Goal: Transaction & Acquisition: Book appointment/travel/reservation

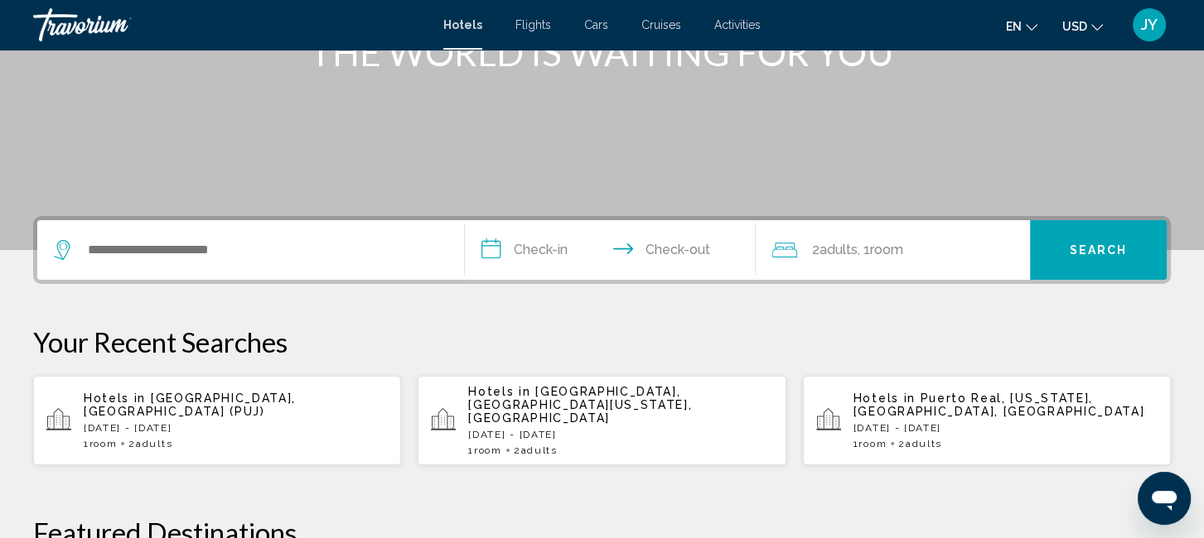
scroll to position [245, 0]
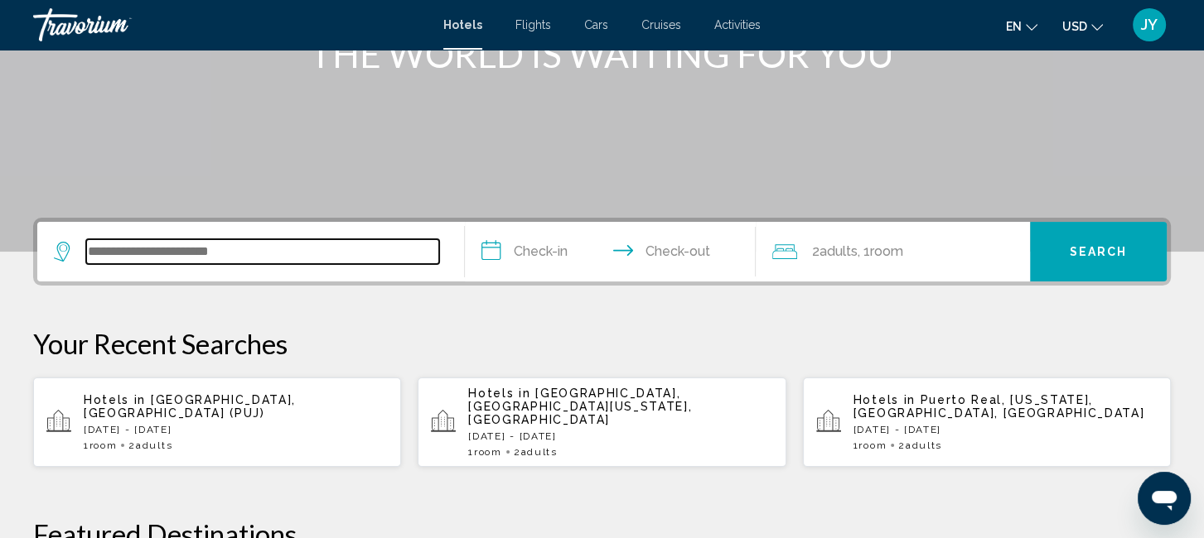
click at [96, 245] on input "Search widget" at bounding box center [262, 251] width 353 height 25
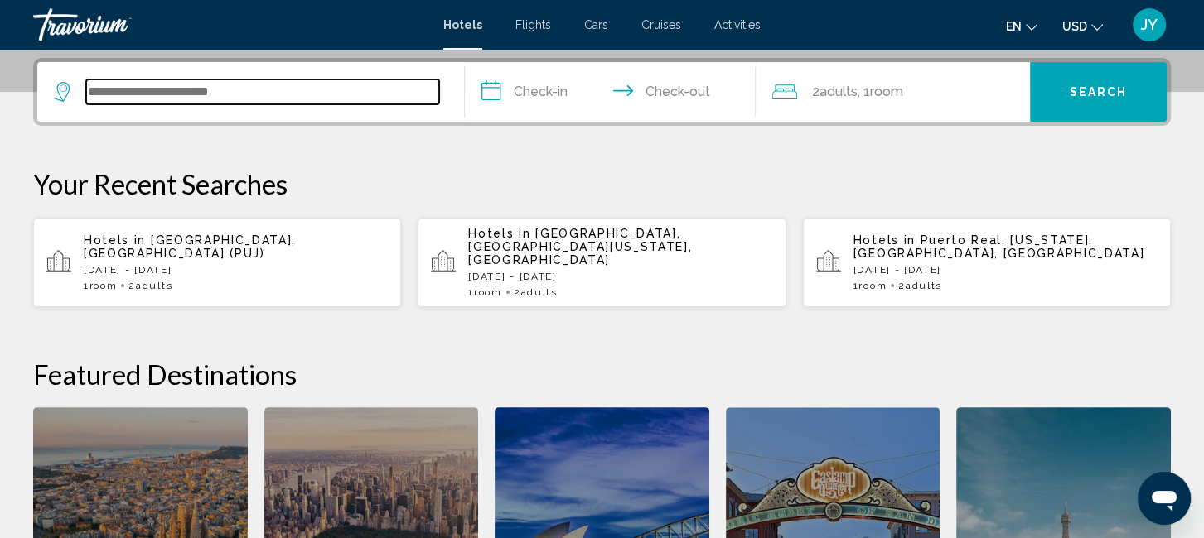
scroll to position [408, 0]
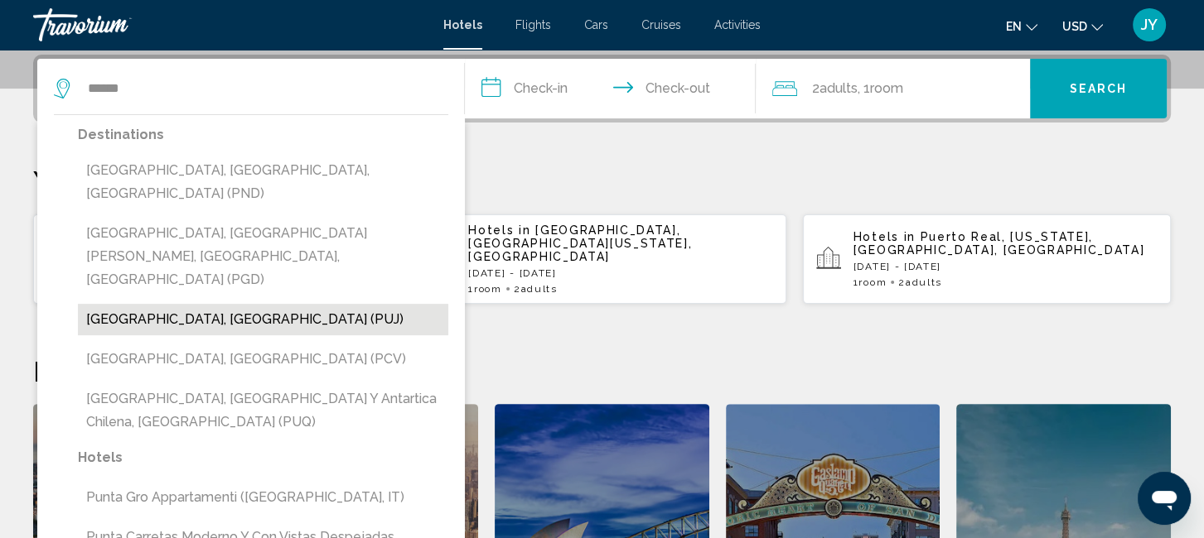
click at [121, 304] on button "[GEOGRAPHIC_DATA], [GEOGRAPHIC_DATA] (PUJ)" at bounding box center [263, 319] width 370 height 31
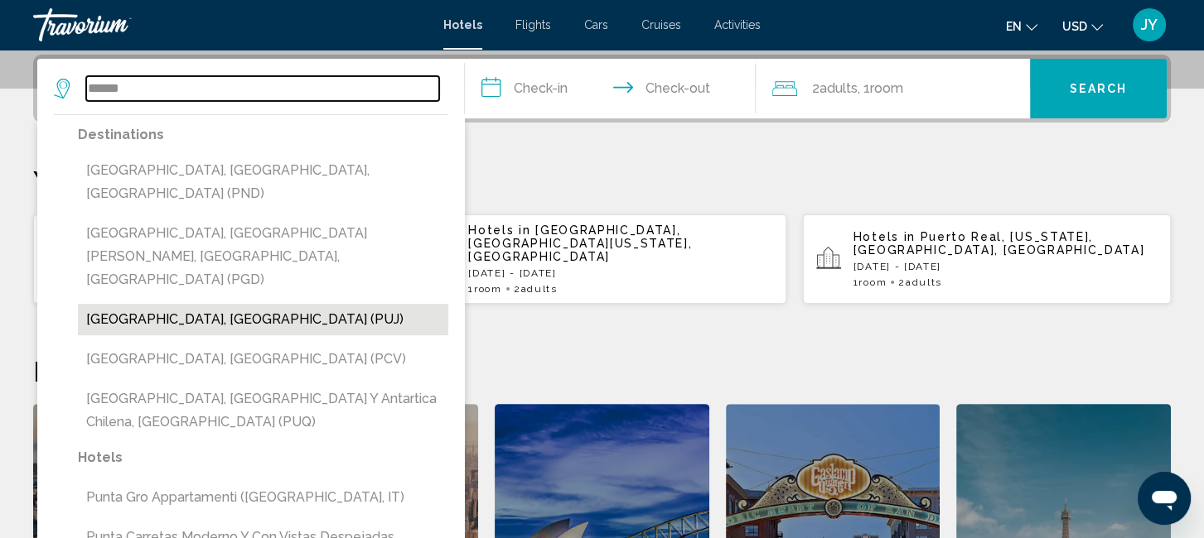
type input "**********"
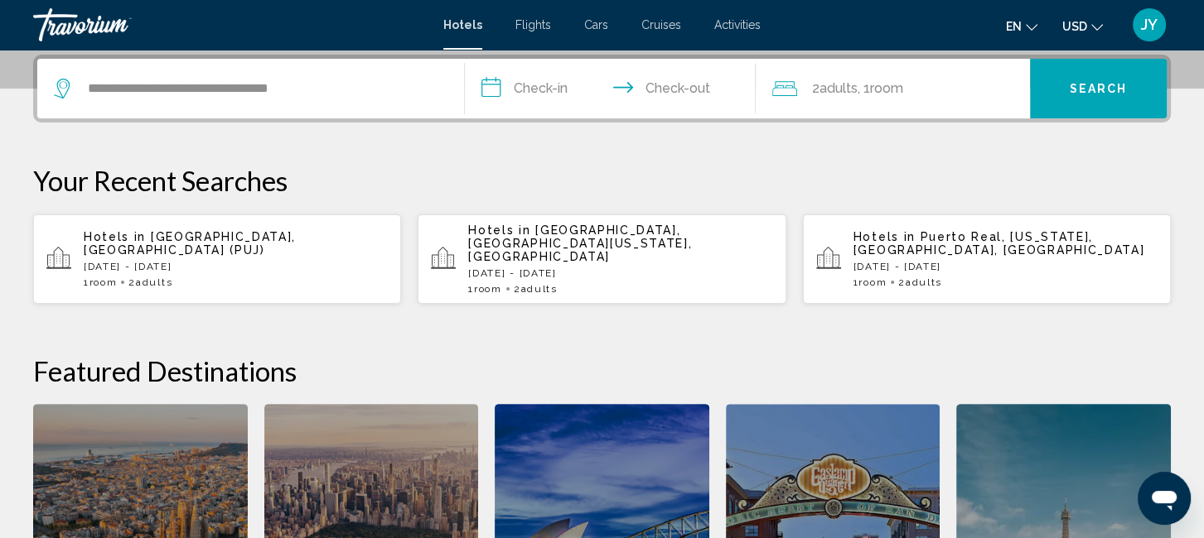
click at [548, 85] on input "**********" at bounding box center [613, 91] width 297 height 65
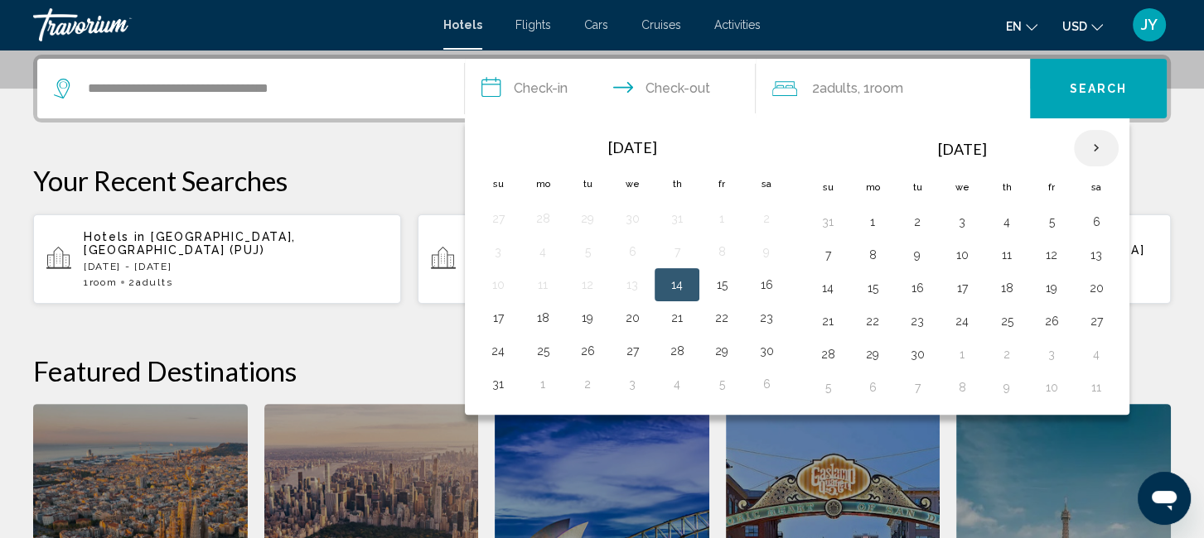
click at [1094, 148] on th "Next month" at bounding box center [1096, 148] width 45 height 36
click at [997, 317] on button "25" at bounding box center [1006, 321] width 27 height 23
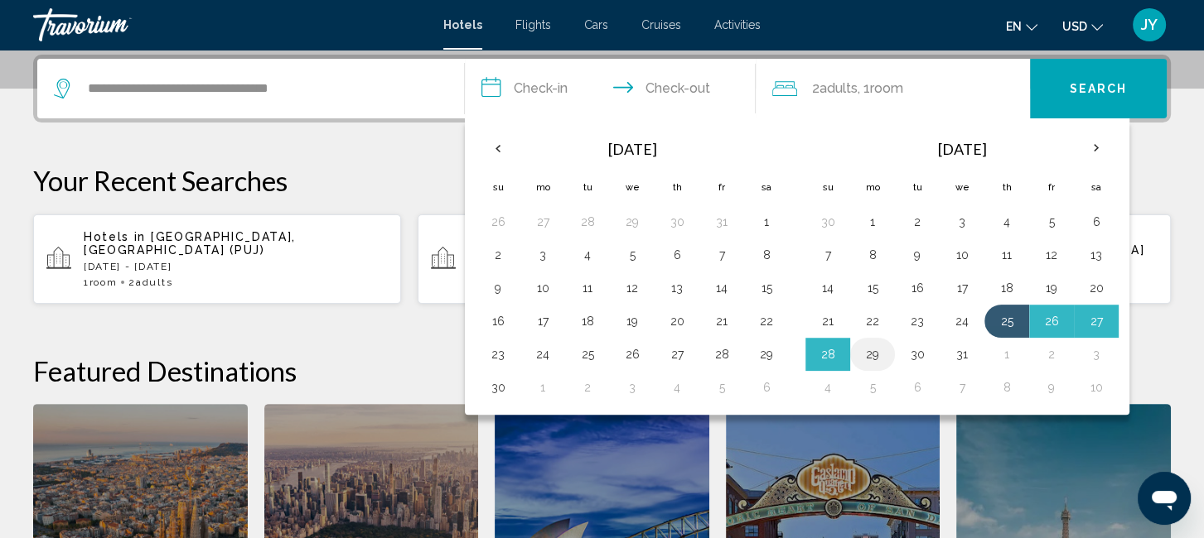
click at [875, 351] on button "29" at bounding box center [872, 354] width 27 height 23
type input "**********"
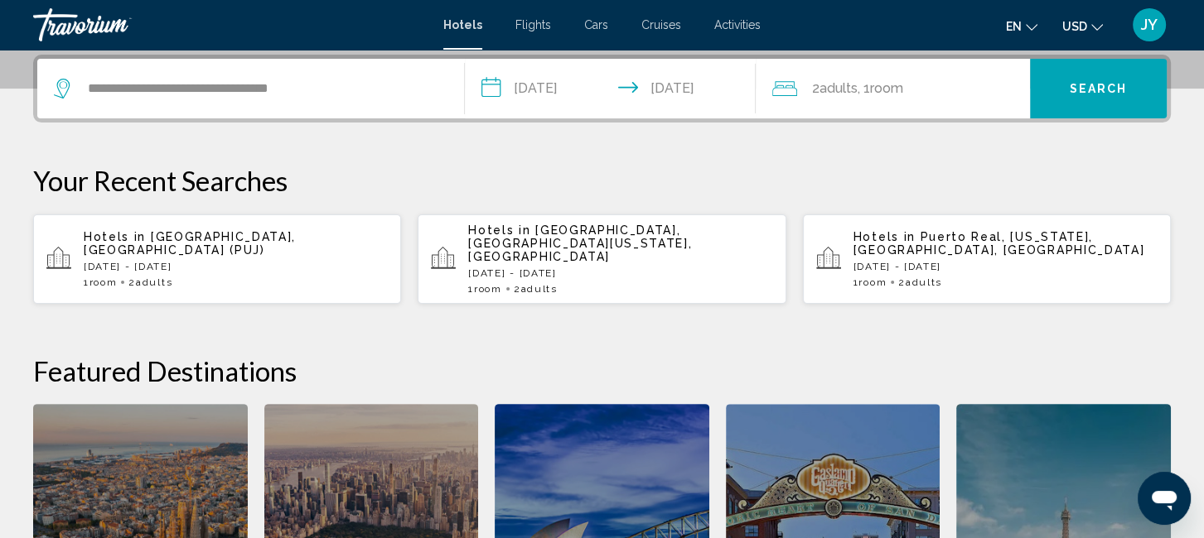
click at [1081, 99] on button "Search" at bounding box center [1098, 89] width 137 height 60
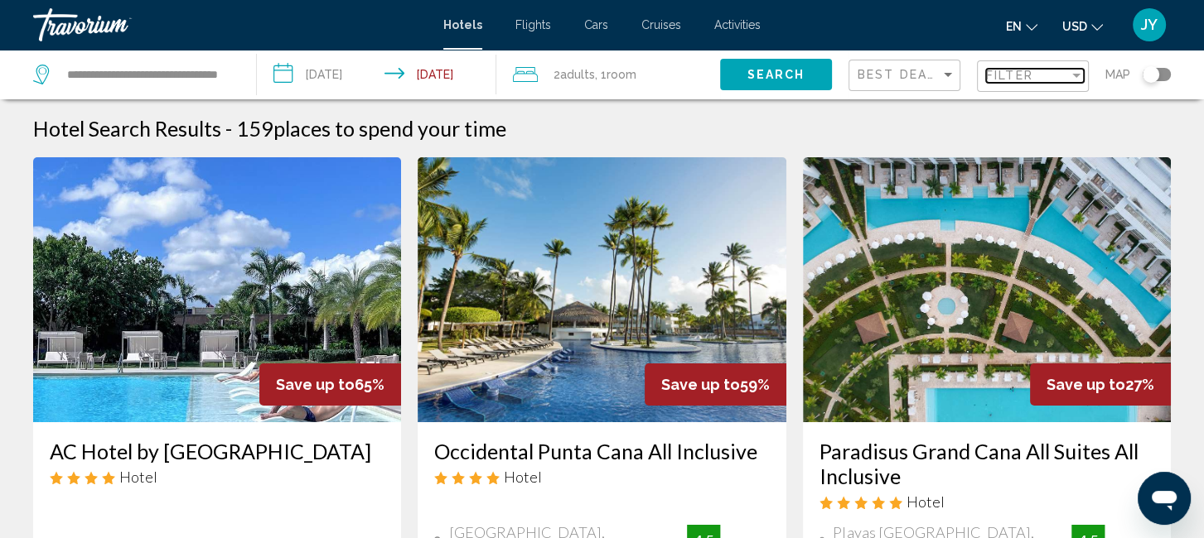
click at [1077, 76] on div "Filter" at bounding box center [1076, 76] width 8 height 4
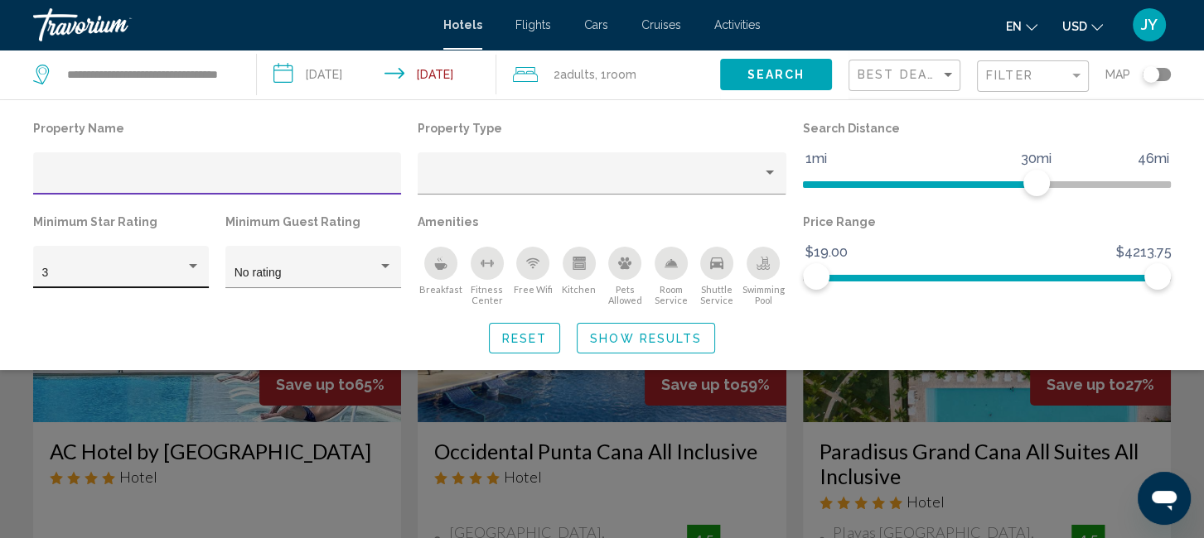
click at [193, 261] on div "Hotel Filters" at bounding box center [193, 266] width 15 height 13
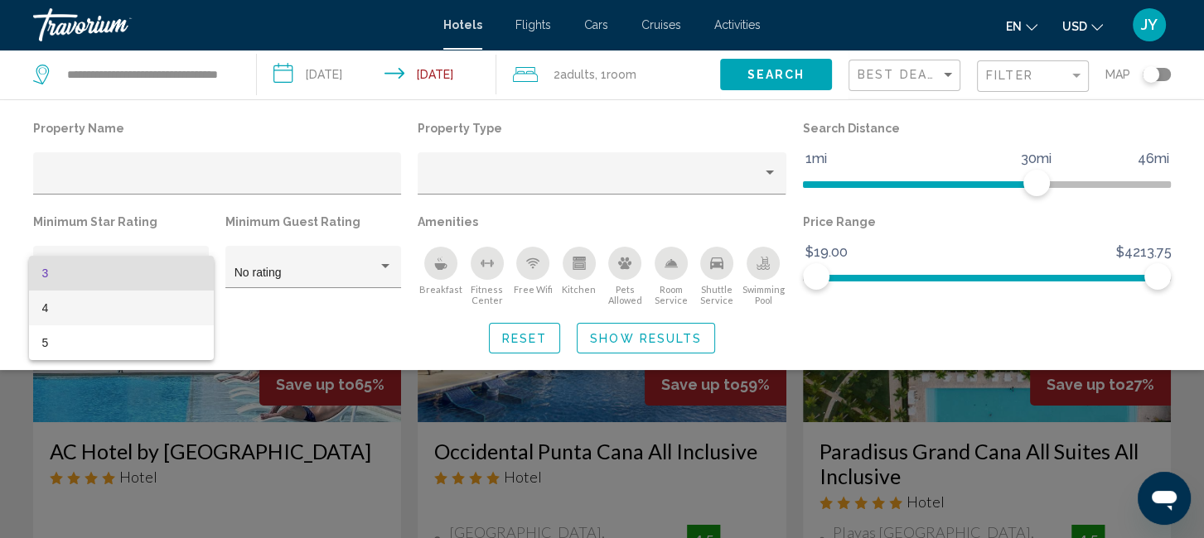
click at [138, 304] on span "4" at bounding box center [121, 308] width 158 height 35
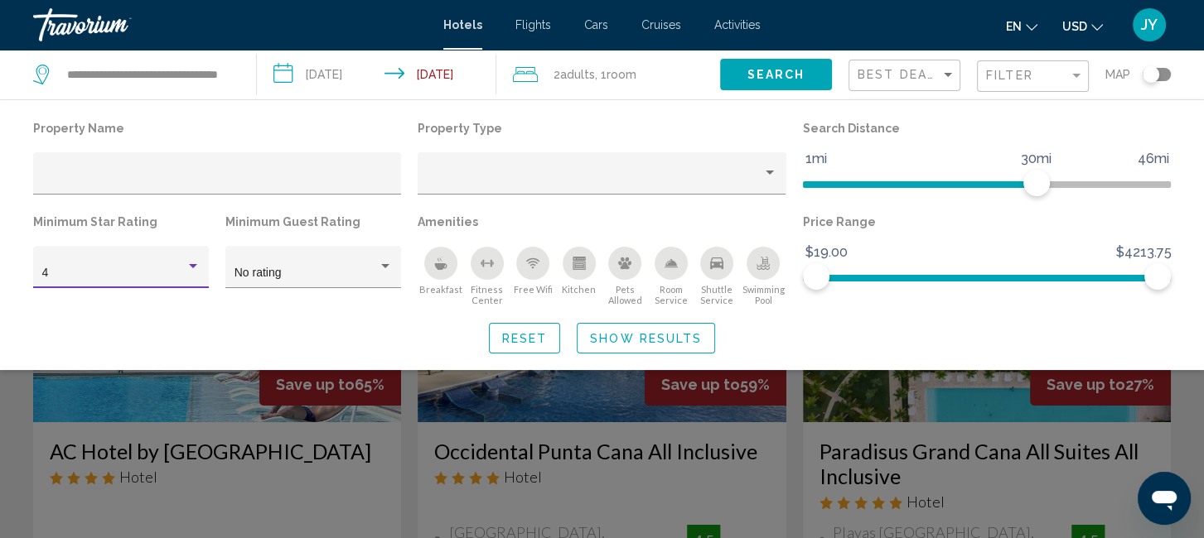
click at [669, 337] on span "Show Results" at bounding box center [646, 338] width 112 height 13
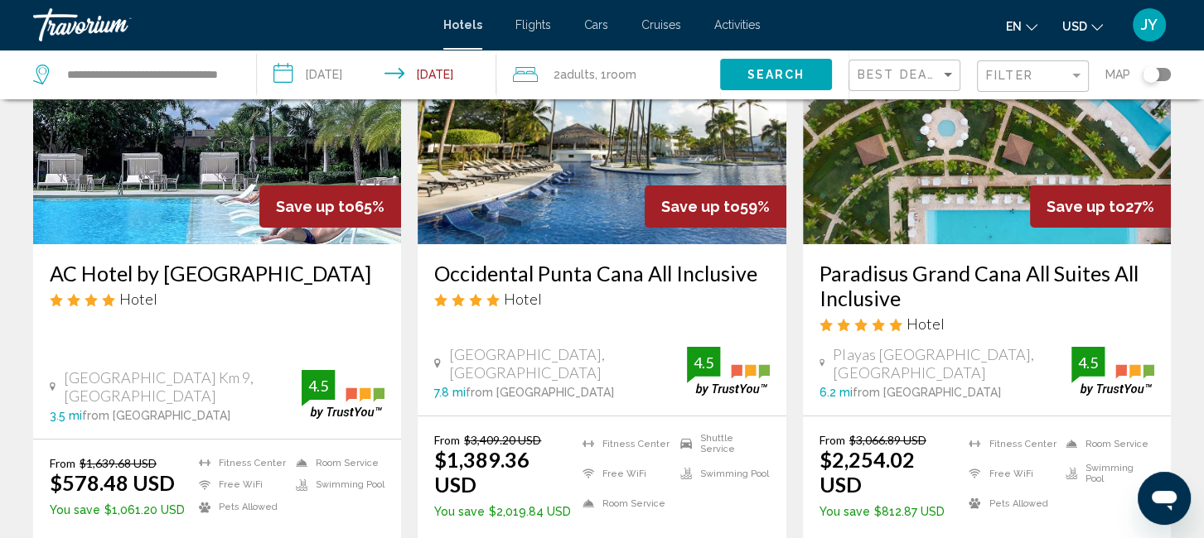
scroll to position [189, 0]
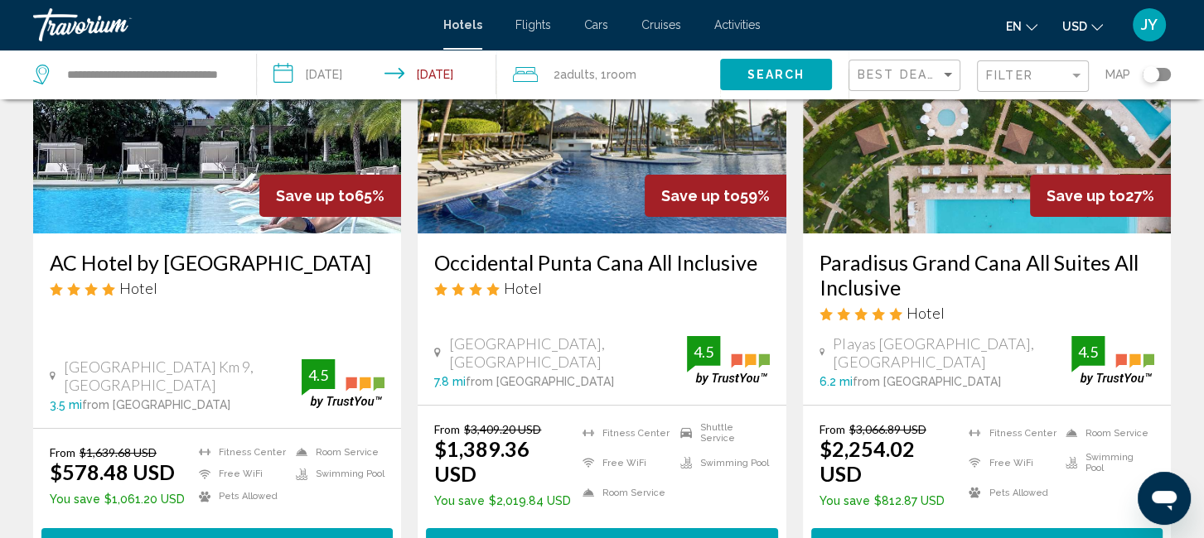
click at [604, 538] on span "Select Room" at bounding box center [602, 544] width 102 height 13
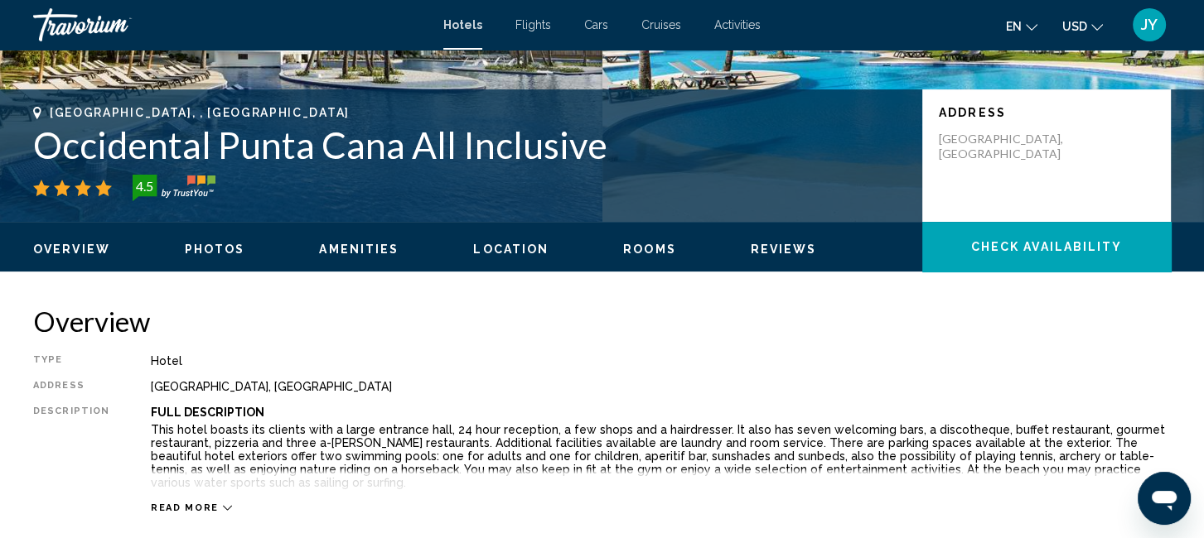
scroll to position [319, 0]
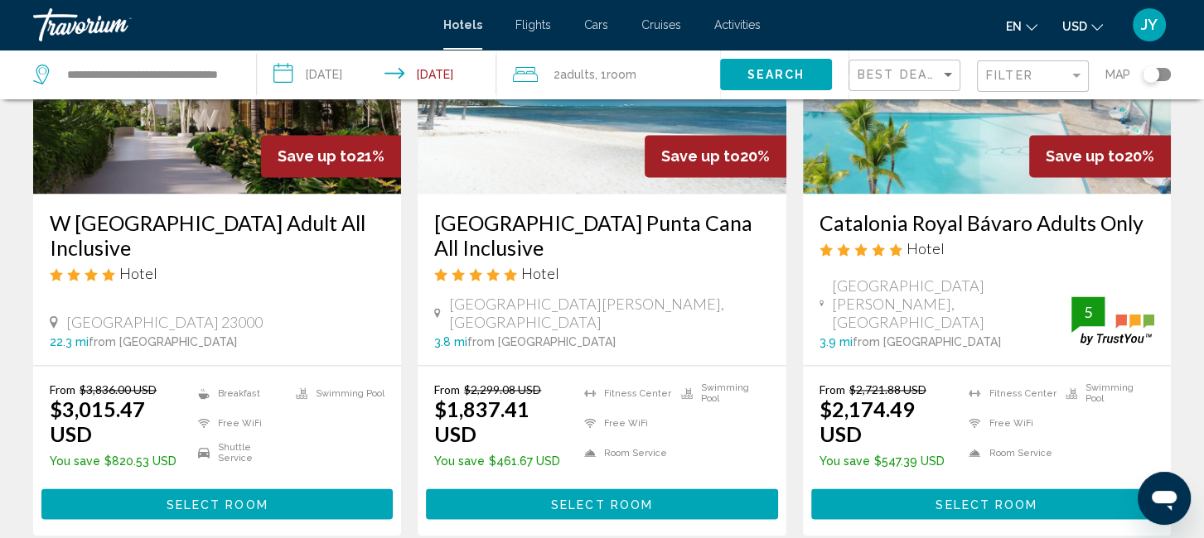
scroll to position [2180, 0]
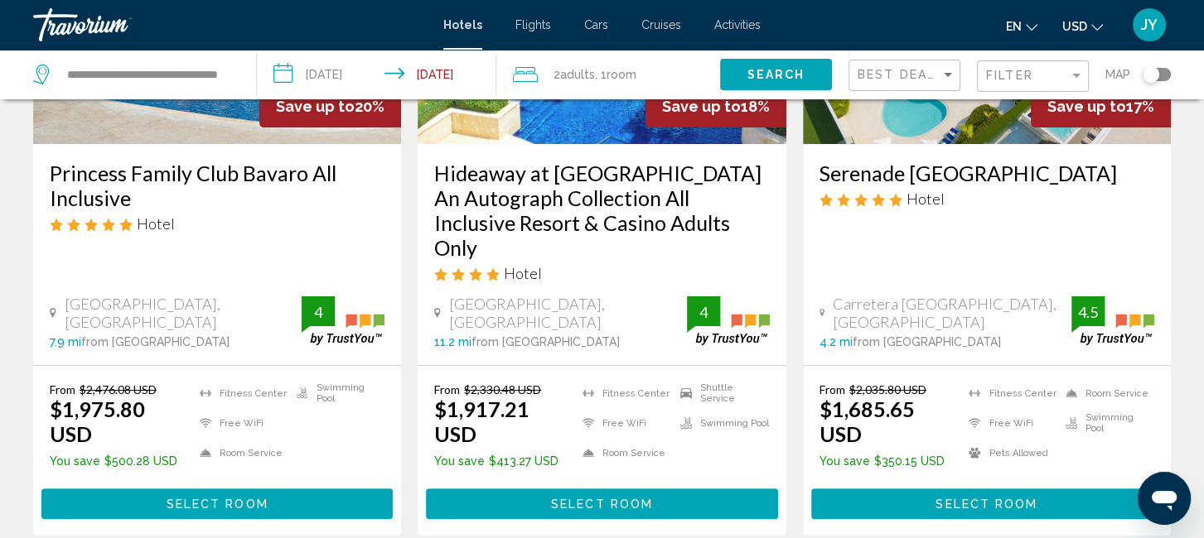
scroll to position [252, 0]
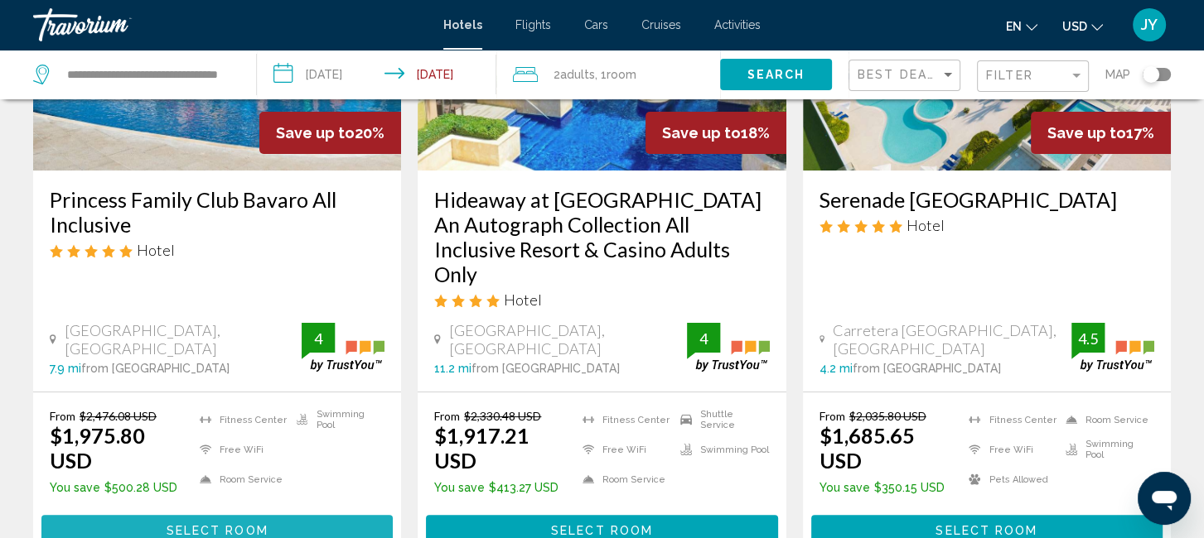
click at [225, 524] on span "Select Room" at bounding box center [218, 530] width 102 height 13
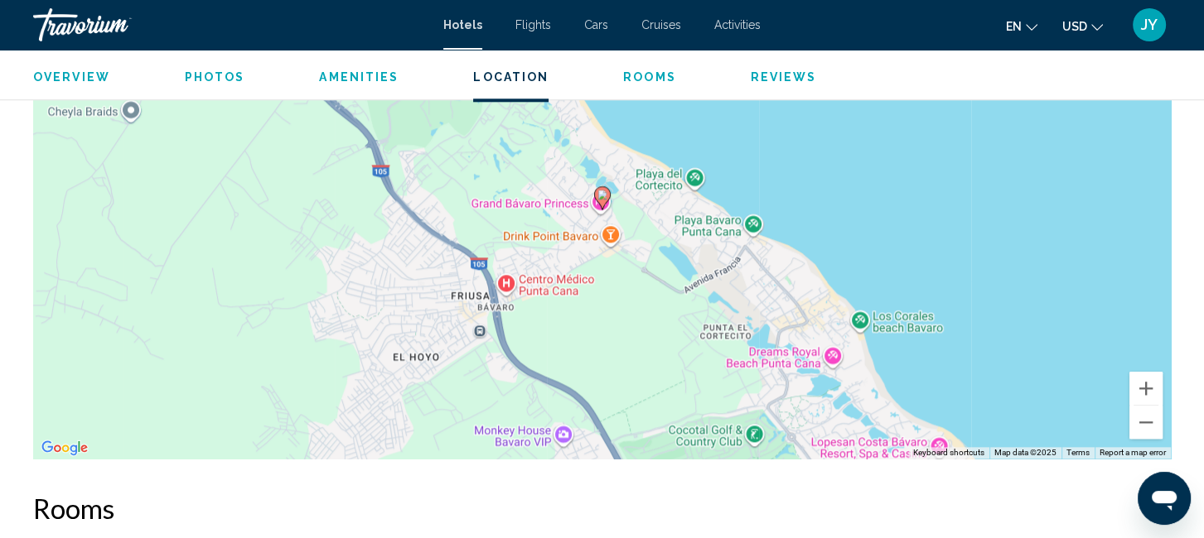
scroll to position [1688, 0]
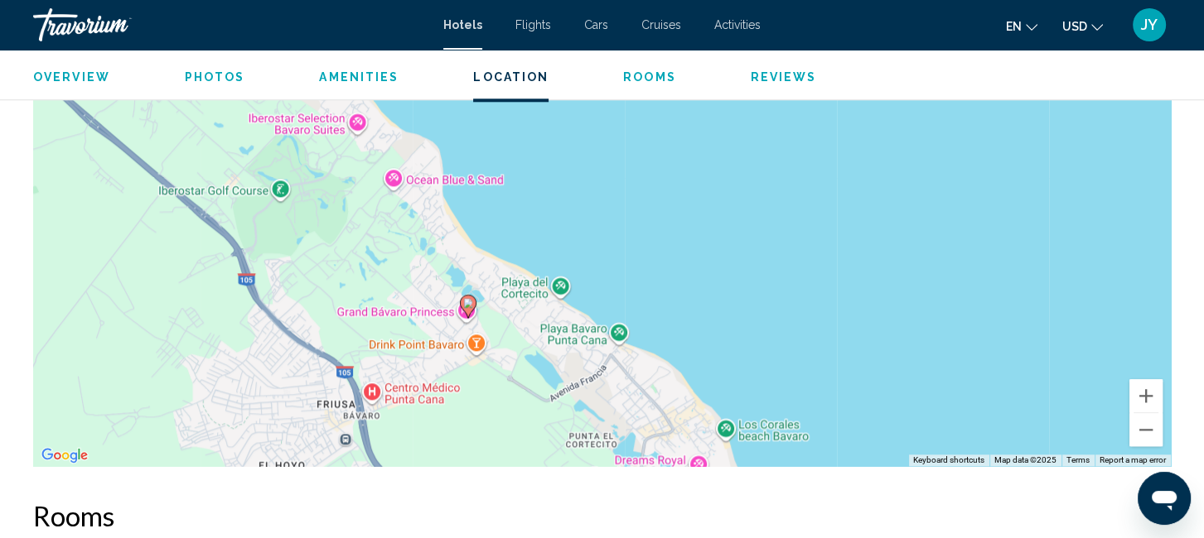
drag, startPoint x: 656, startPoint y: 385, endPoint x: 523, endPoint y: 493, distance: 171.4
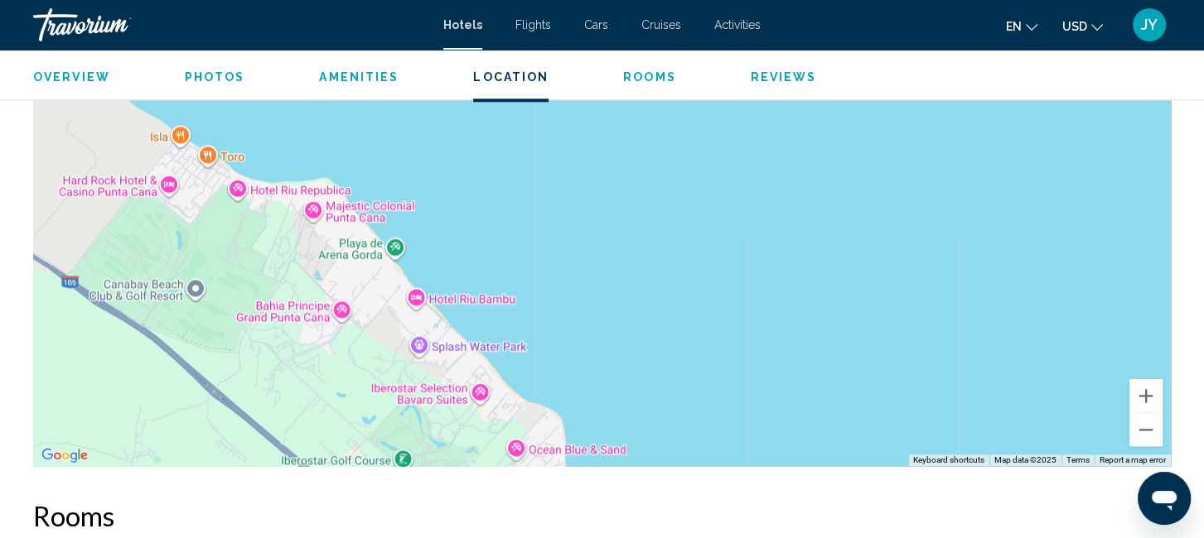
drag, startPoint x: 369, startPoint y: 246, endPoint x: 475, endPoint y: 507, distance: 281.7
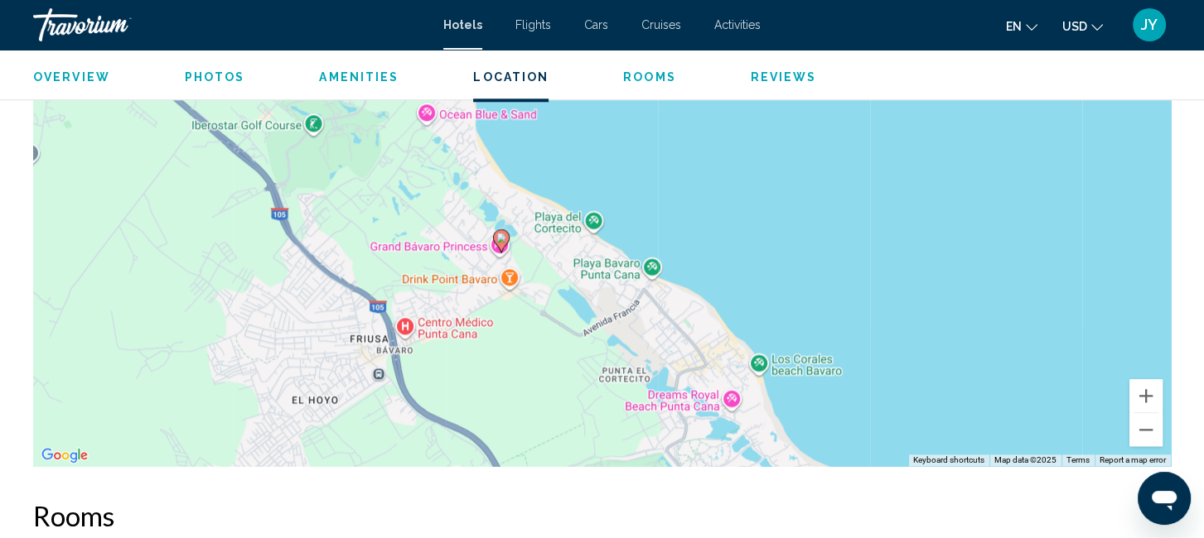
drag, startPoint x: 265, startPoint y: 222, endPoint x: 173, endPoint y: -109, distance: 343.9
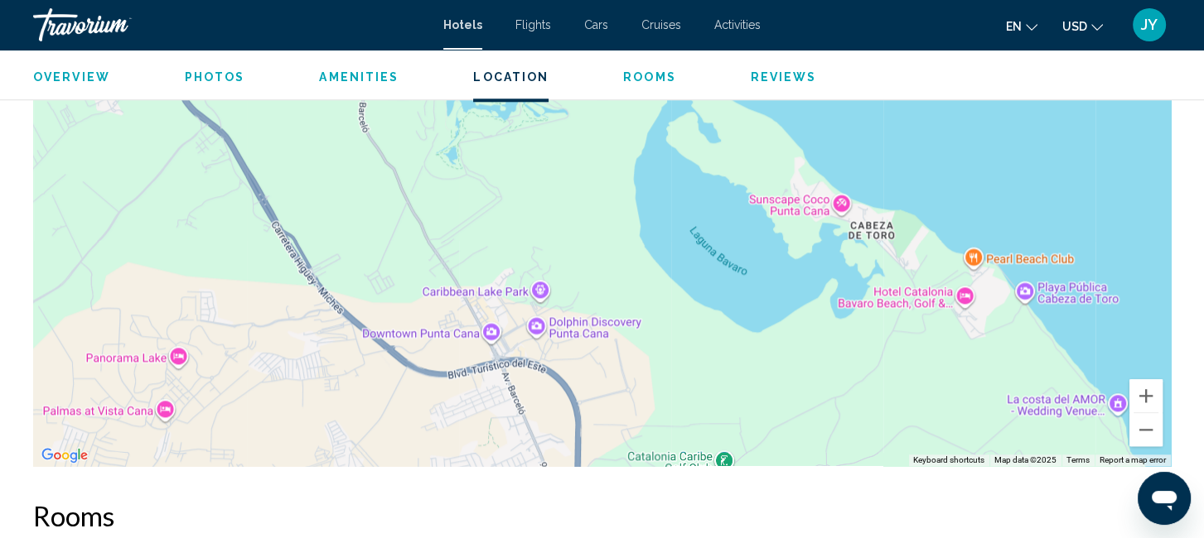
drag, startPoint x: 622, startPoint y: 438, endPoint x: 219, endPoint y: -71, distance: 649.9
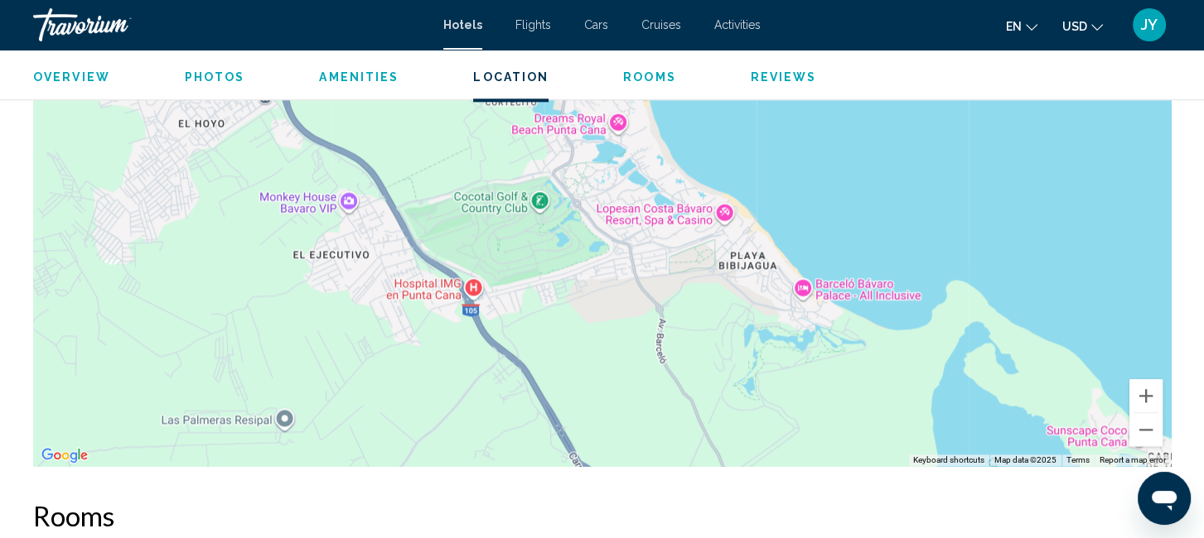
drag, startPoint x: 852, startPoint y: 368, endPoint x: 1147, endPoint y: 597, distance: 373.7
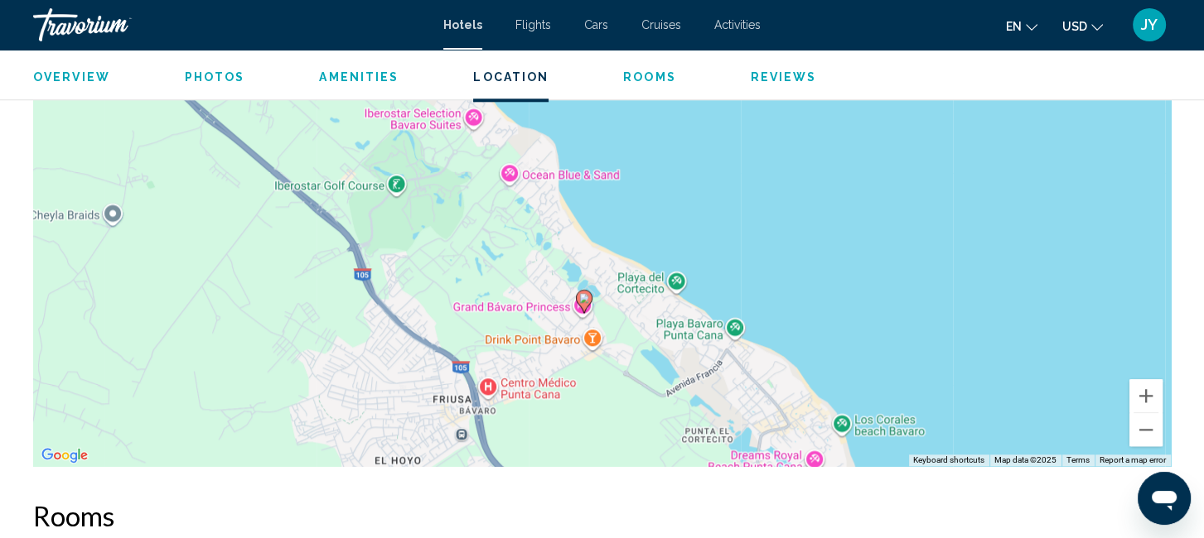
drag, startPoint x: 583, startPoint y: 269, endPoint x: 759, endPoint y: 604, distance: 378.0
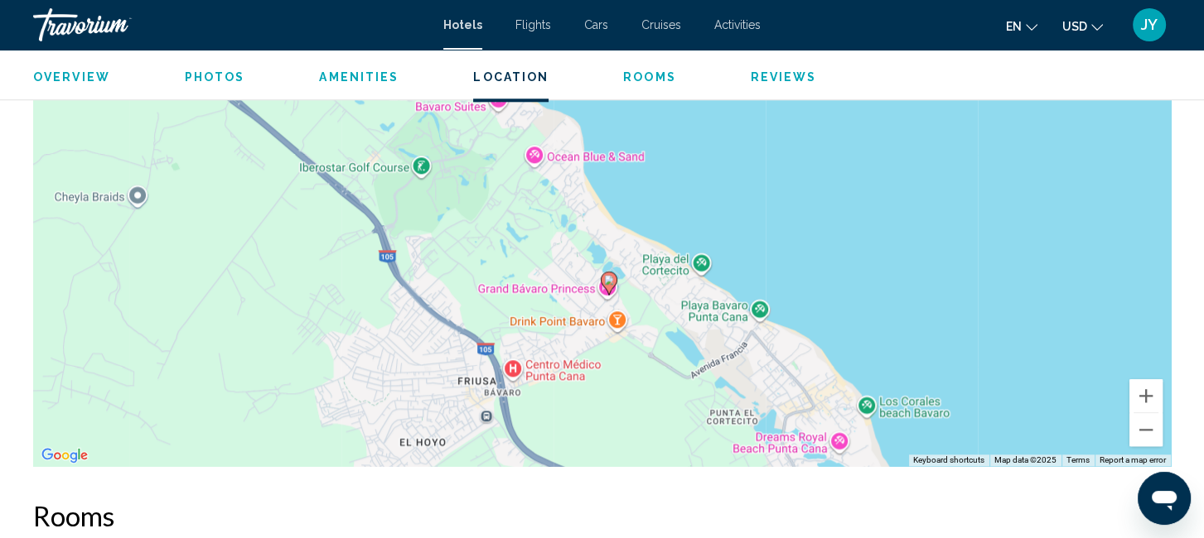
drag, startPoint x: 478, startPoint y: 203, endPoint x: 514, endPoint y: 194, distance: 37.6
click at [517, 191] on div "To activate drag with keyboard, press Alt + Enter. Once in keyboard drag state,…" at bounding box center [601, 217] width 1137 height 497
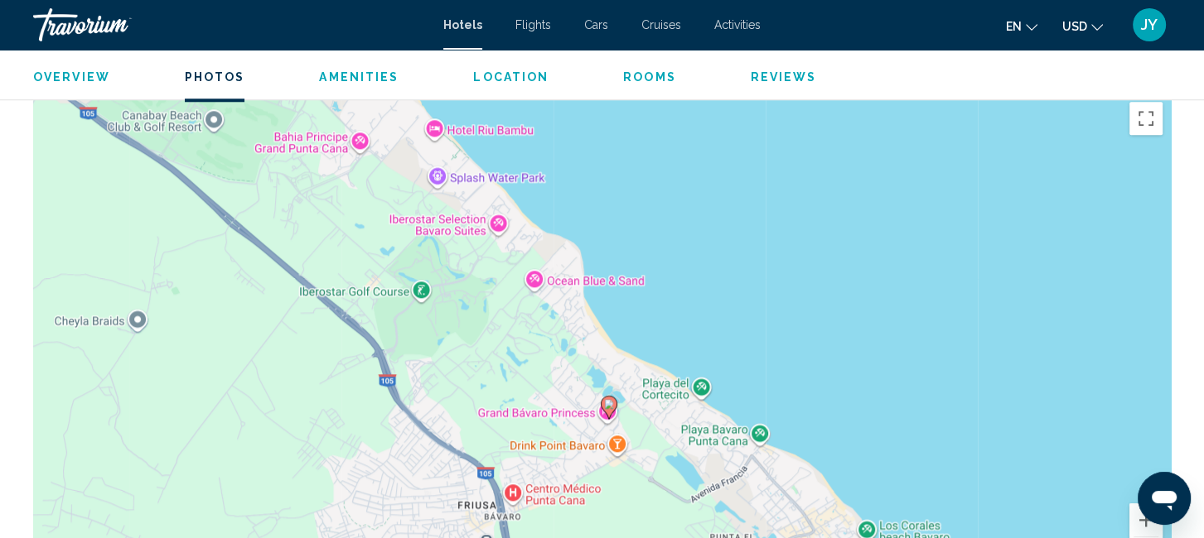
scroll to position [1142, 0]
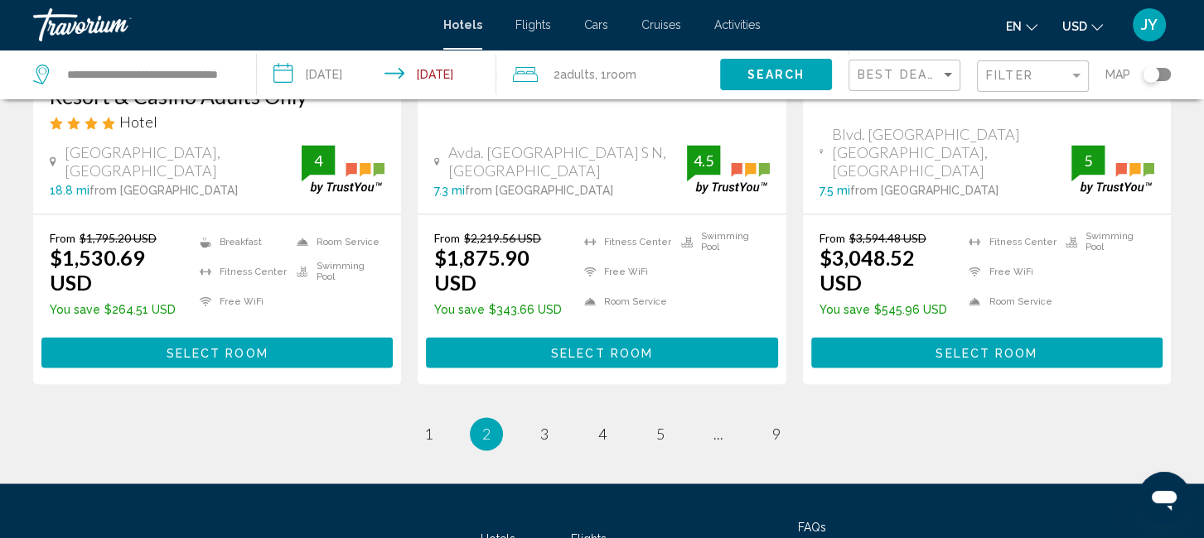
scroll to position [2382, 0]
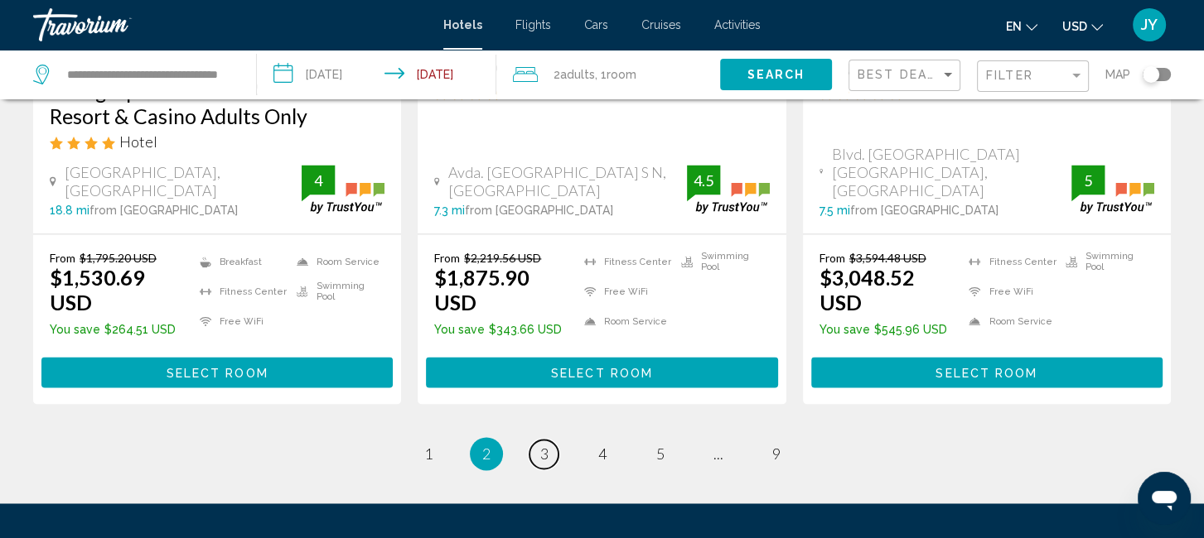
click at [543, 445] on span "3" at bounding box center [544, 454] width 8 height 18
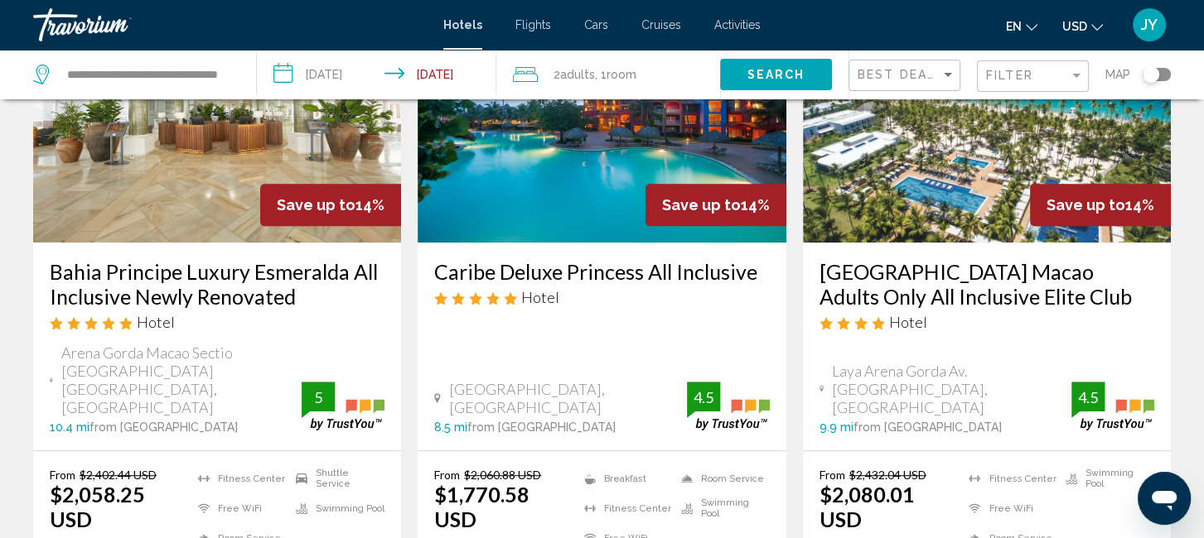
scroll to position [853, 0]
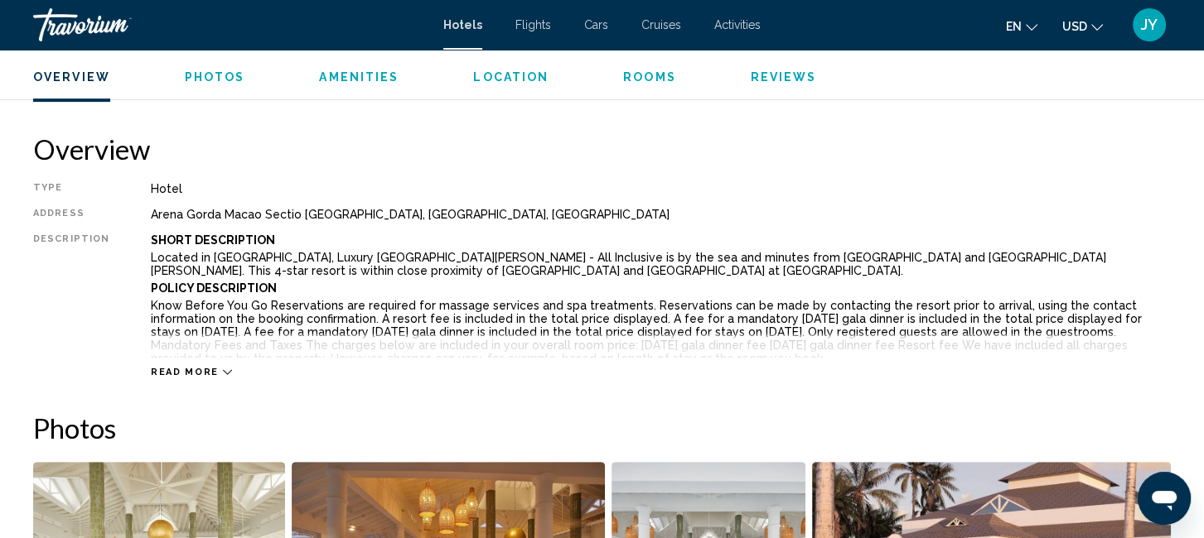
scroll to position [456, 0]
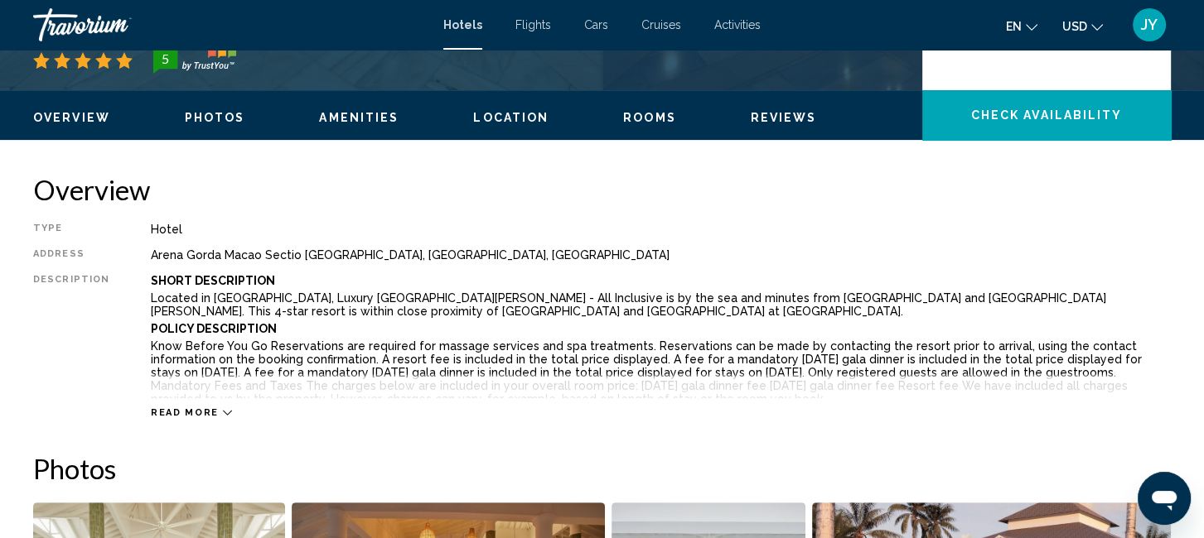
click at [223, 413] on icon "Main content" at bounding box center [227, 412] width 9 height 9
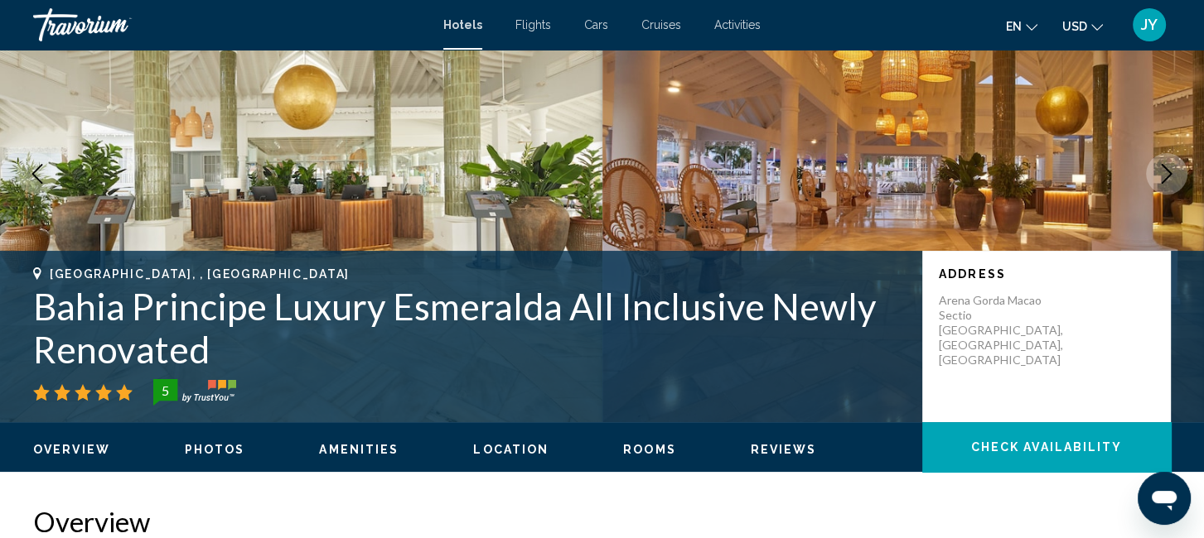
scroll to position [184, 0]
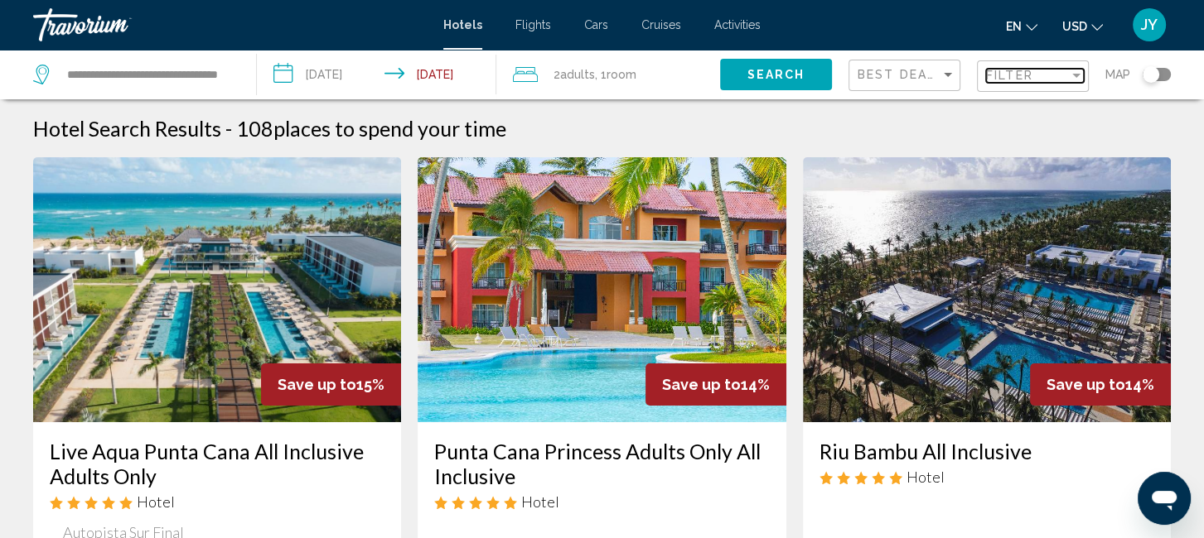
click at [1075, 75] on div "Filter" at bounding box center [1076, 76] width 8 height 4
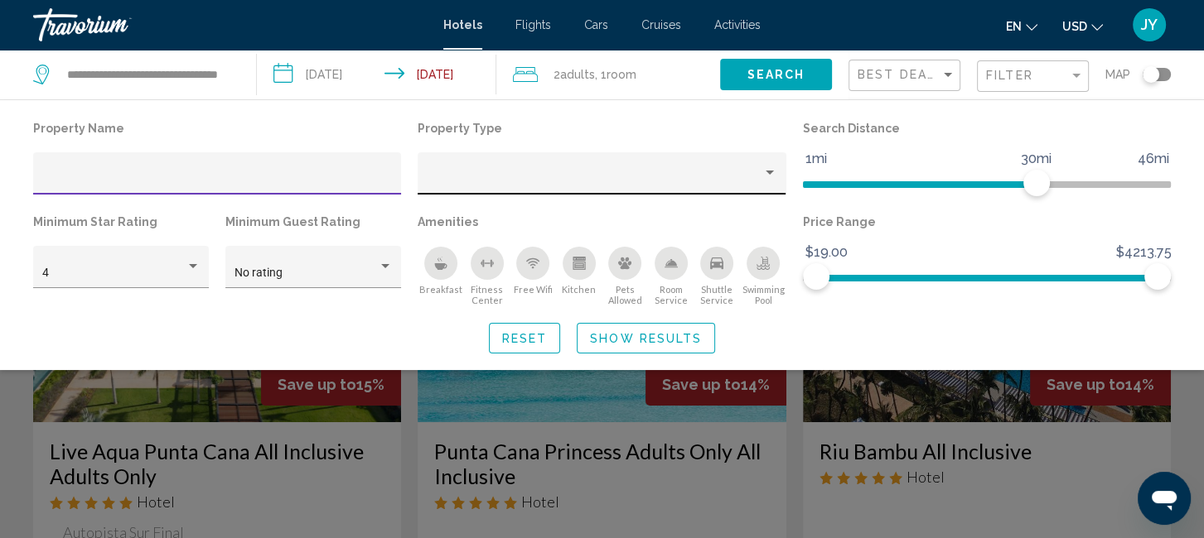
click at [770, 176] on div "Property type" at bounding box center [769, 173] width 15 height 13
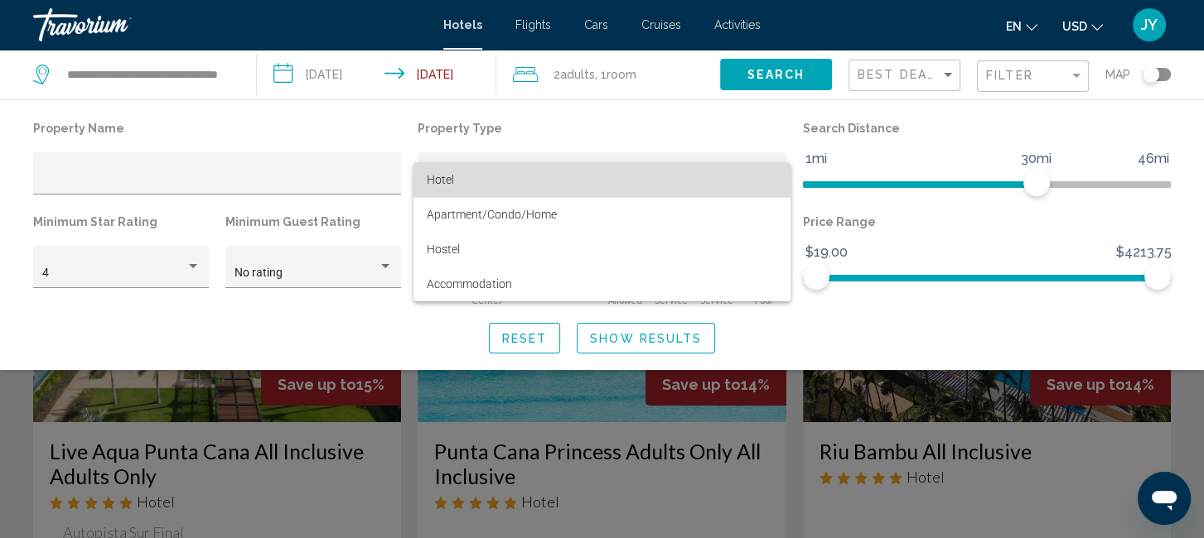
click at [770, 175] on span "Hotel" at bounding box center [602, 179] width 350 height 35
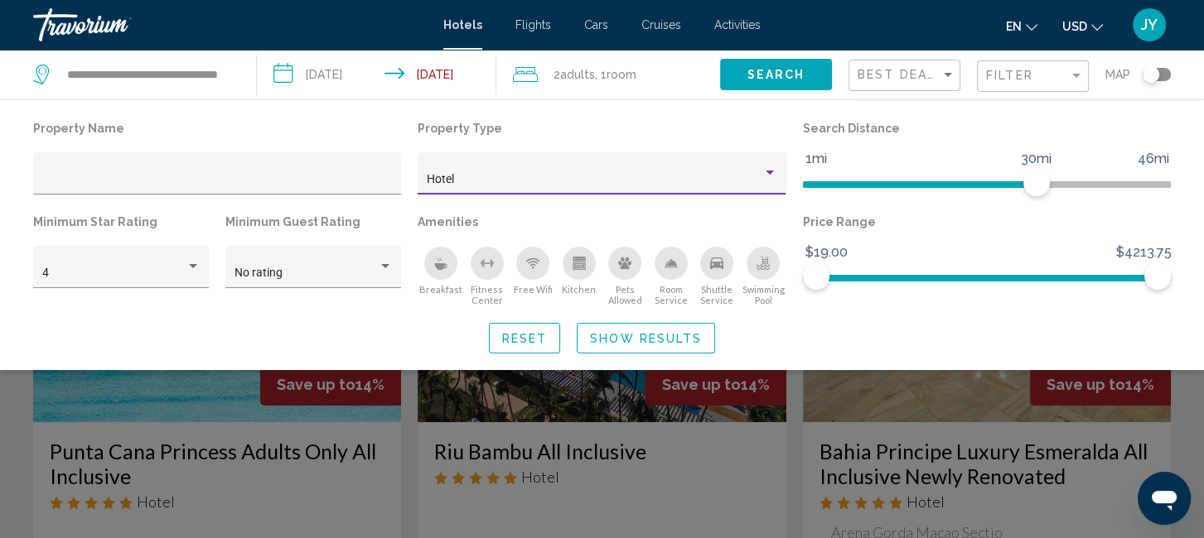
click at [931, 400] on div "Search widget" at bounding box center [602, 394] width 1204 height 290
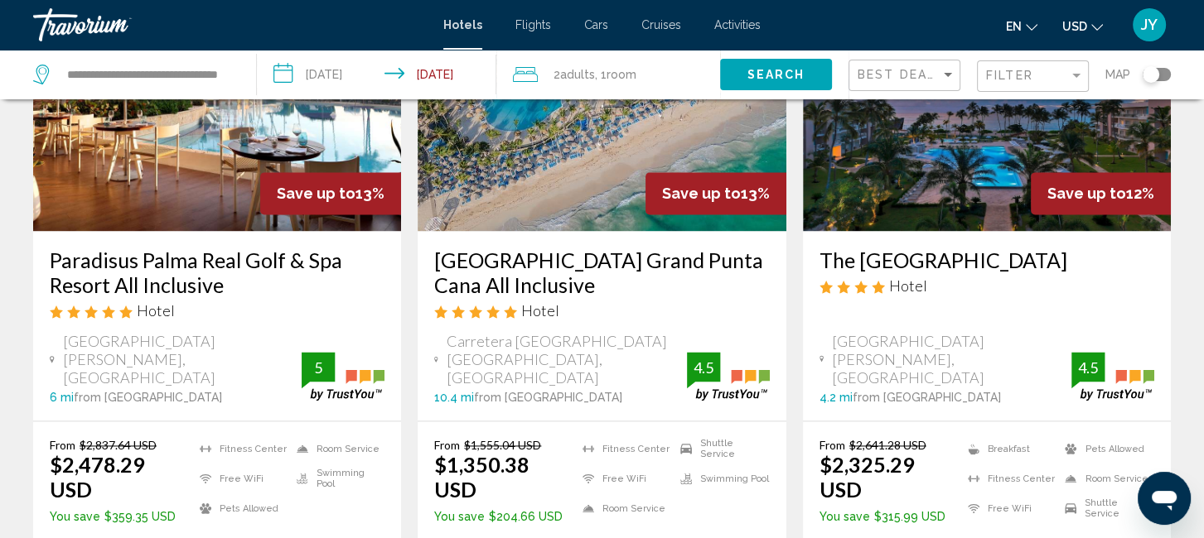
scroll to position [2231, 0]
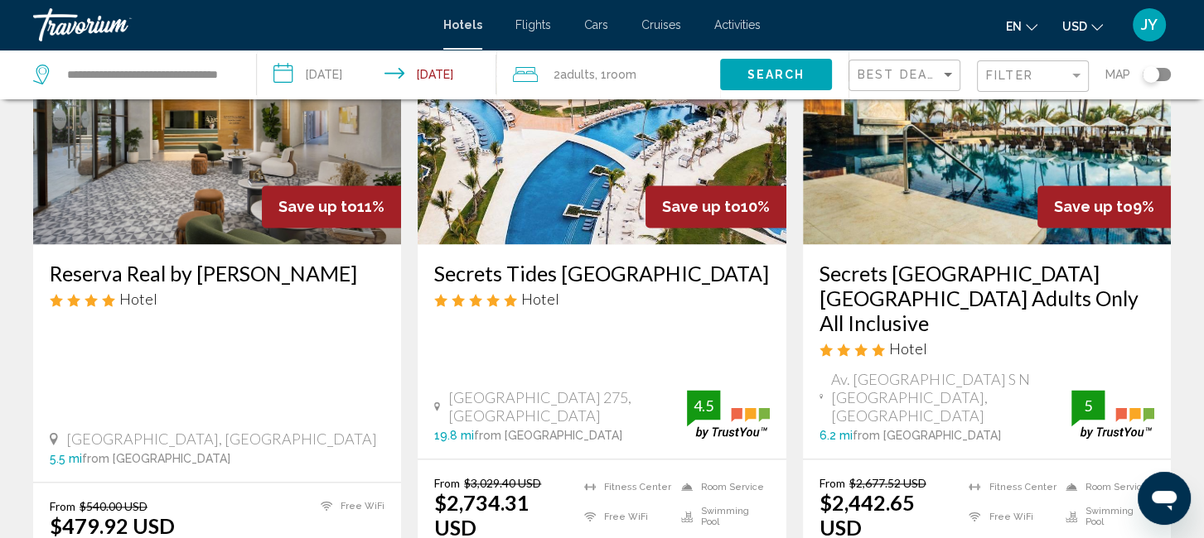
scroll to position [2140, 0]
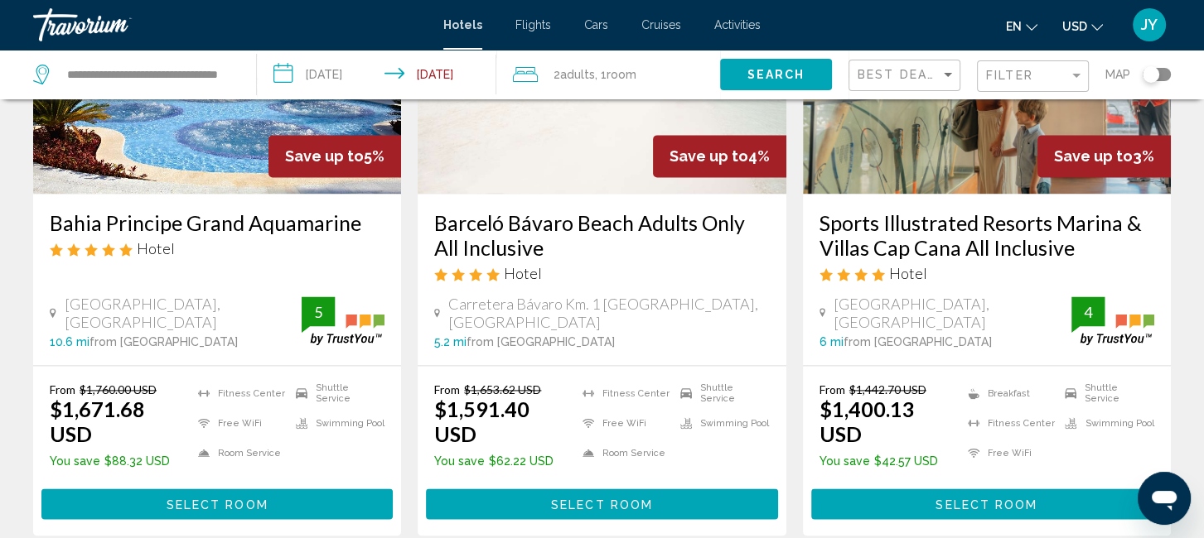
scroll to position [2167, 0]
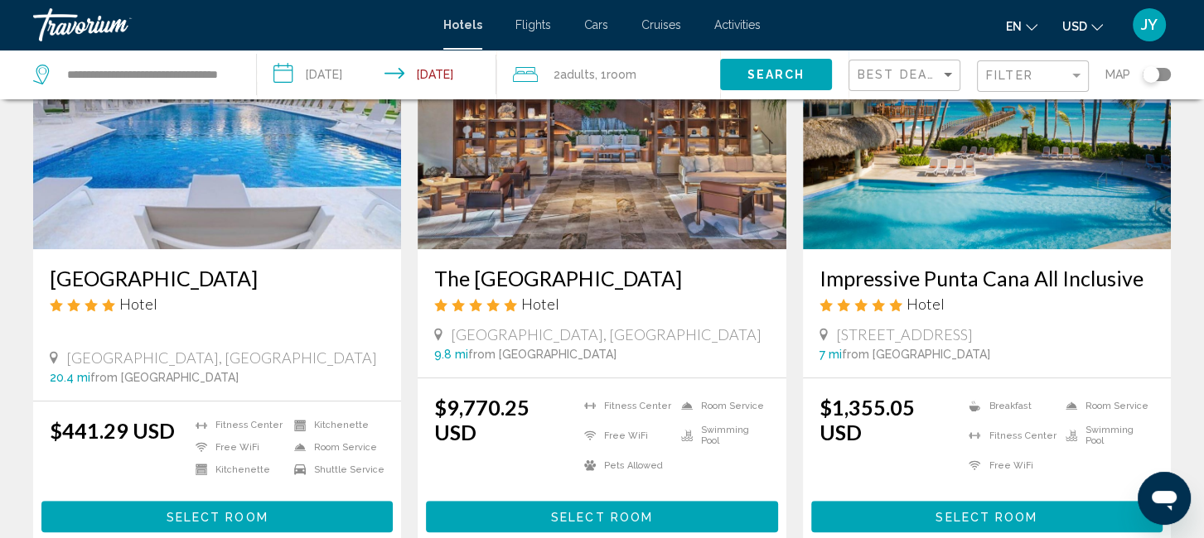
scroll to position [805, 0]
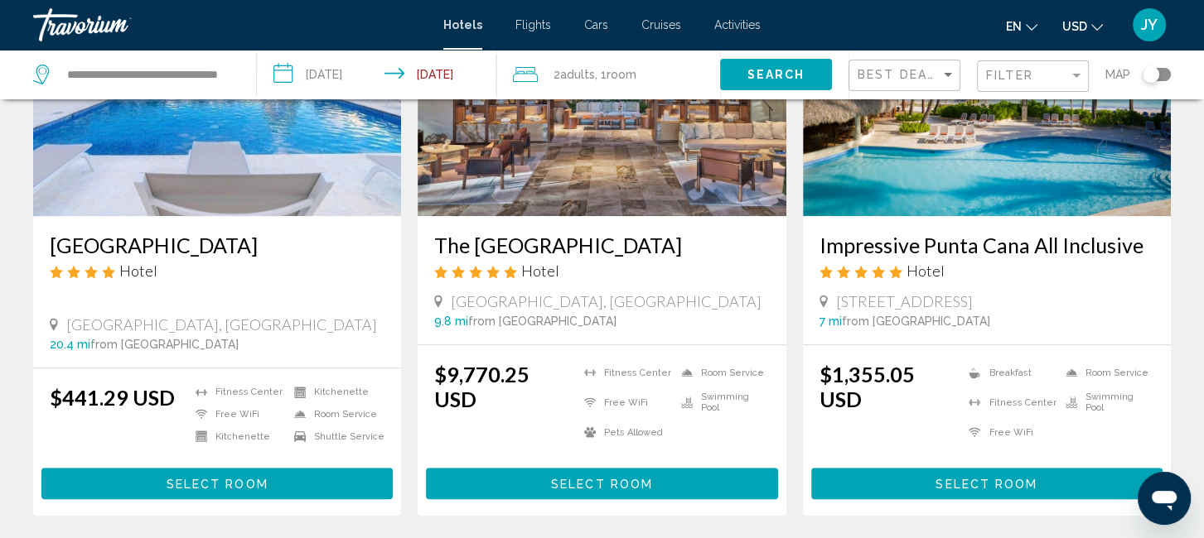
click at [988, 478] on span "Select Room" at bounding box center [986, 484] width 102 height 13
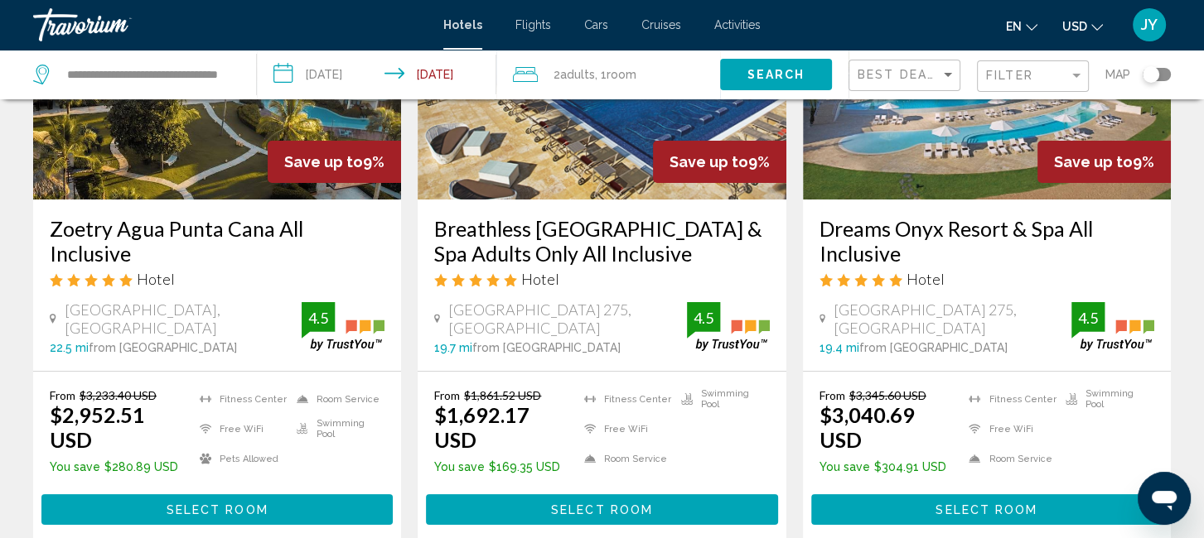
scroll to position [234, 0]
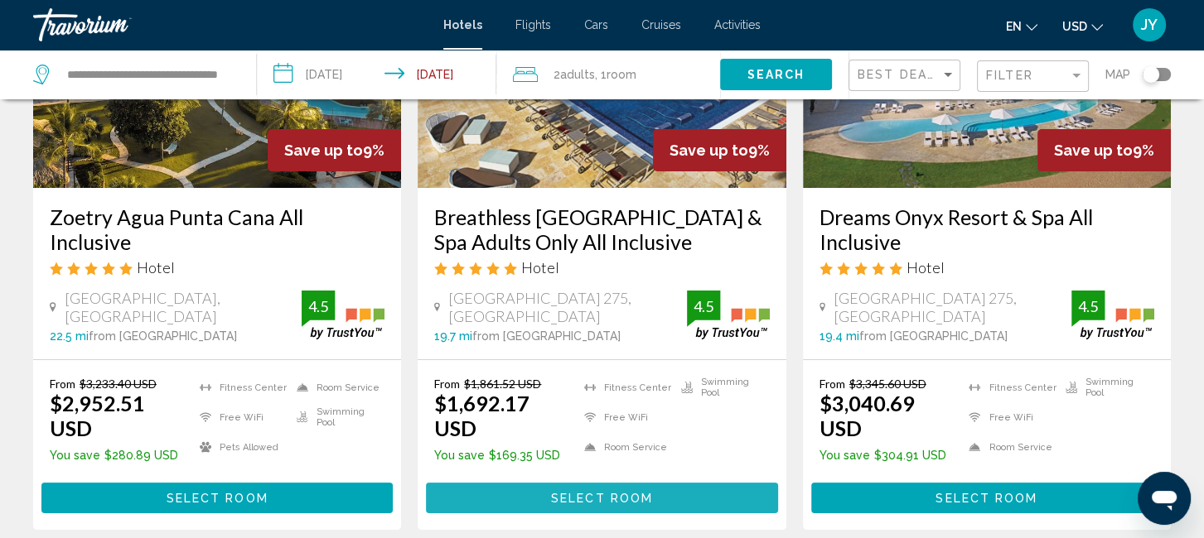
click at [612, 492] on span "Select Room" at bounding box center [602, 498] width 102 height 13
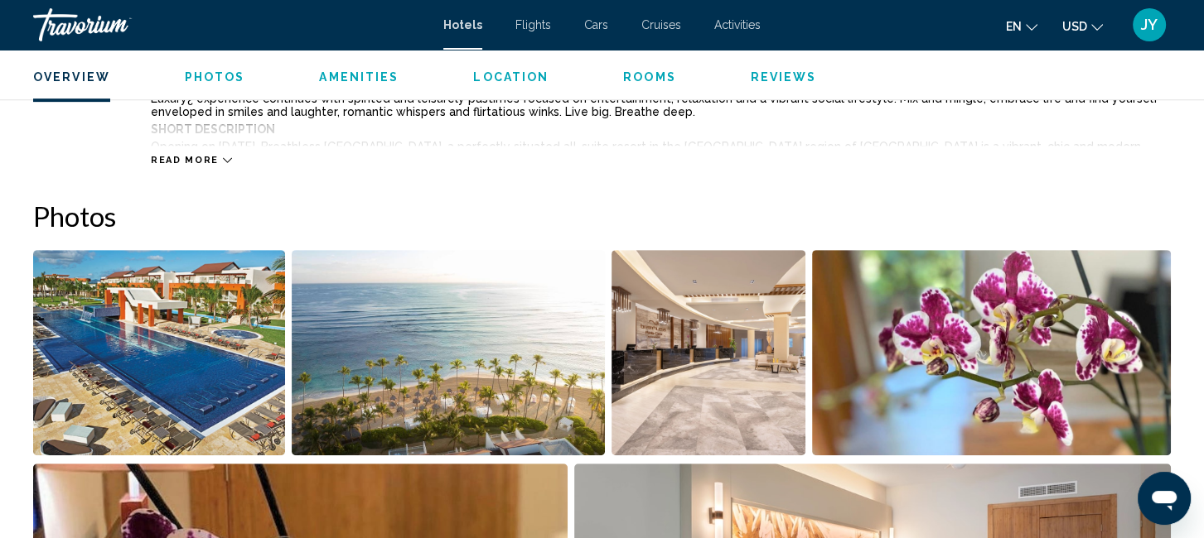
scroll to position [256, 0]
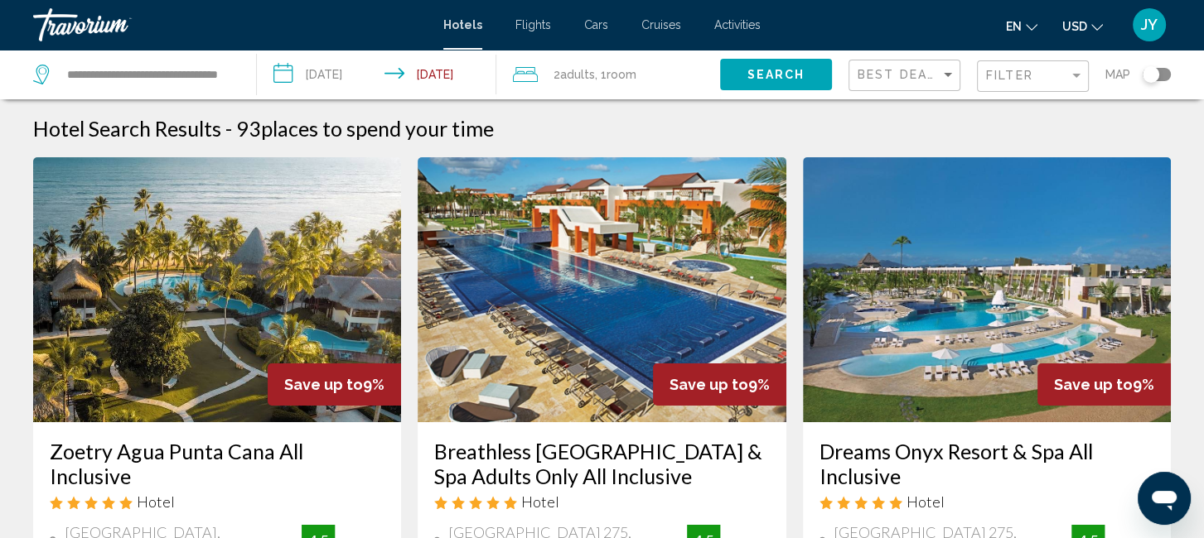
click at [579, 75] on span "Adults" at bounding box center [576, 74] width 35 height 13
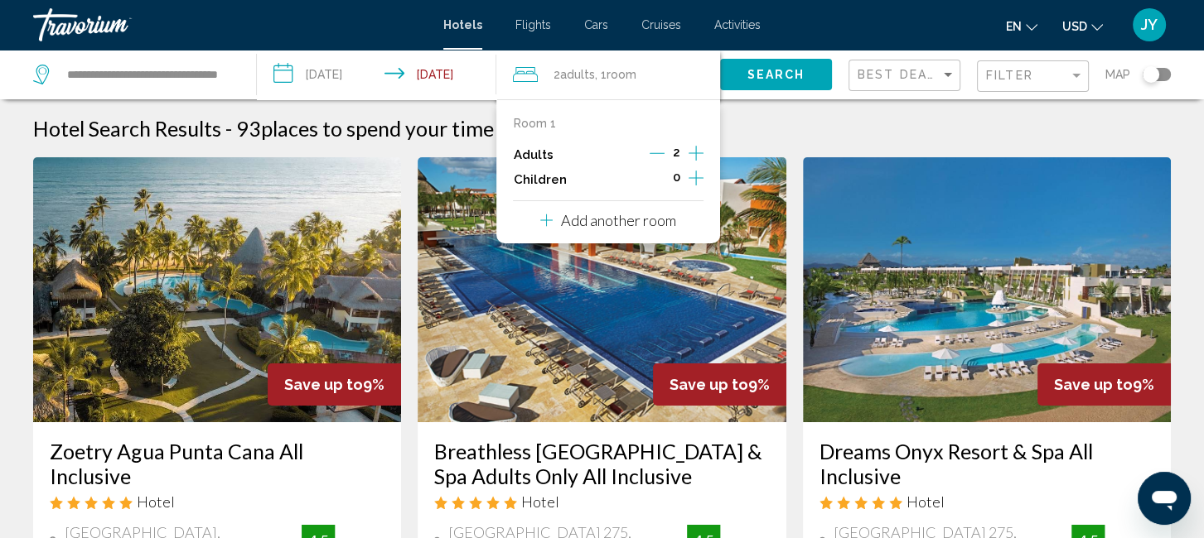
click at [697, 155] on icon "Increment adults" at bounding box center [695, 153] width 15 height 20
click at [653, 149] on icon "Decrement adults" at bounding box center [656, 153] width 15 height 15
click at [795, 82] on button "Search" at bounding box center [776, 74] width 112 height 31
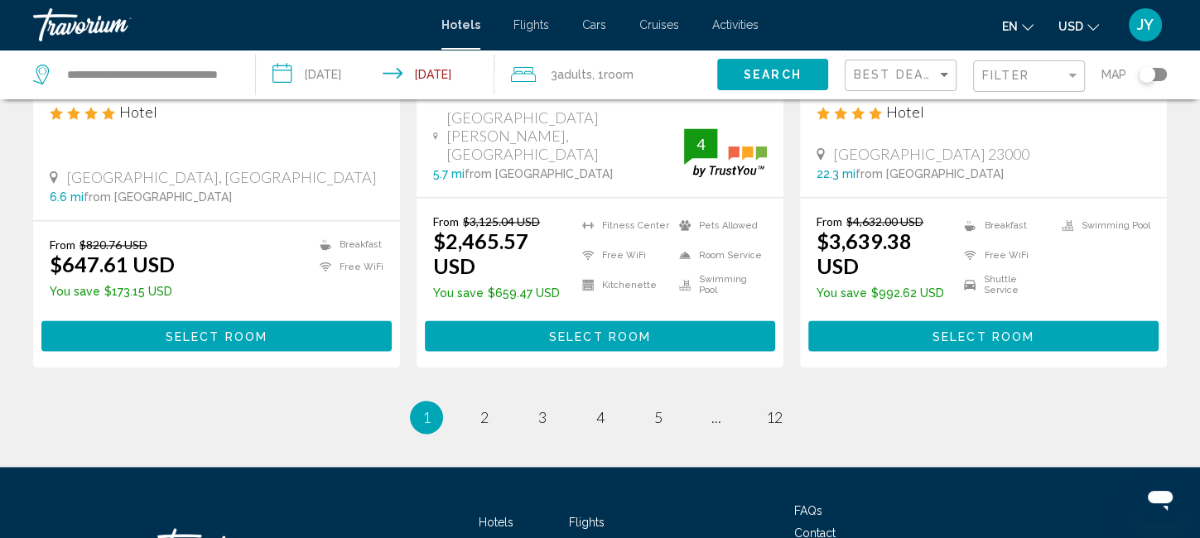
scroll to position [2251, 0]
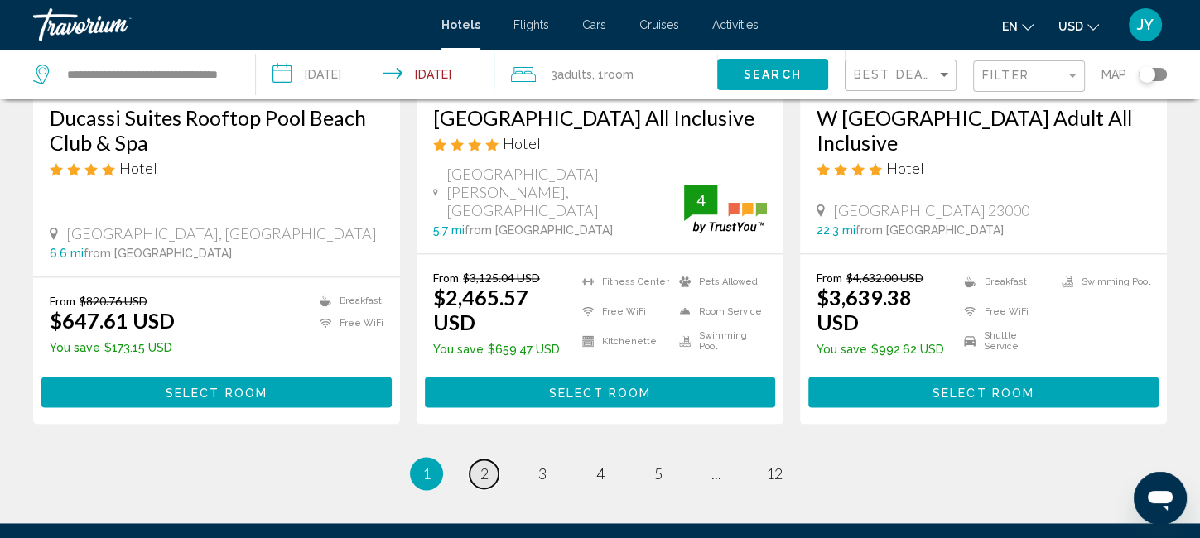
click at [483, 465] on span "2" at bounding box center [485, 474] width 8 height 18
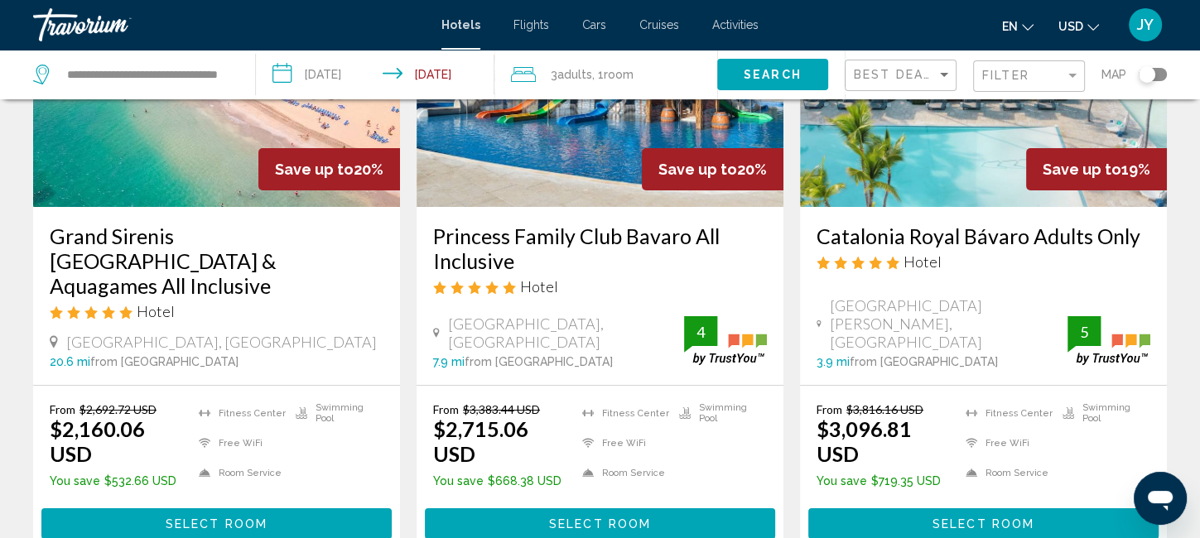
scroll to position [239, 0]
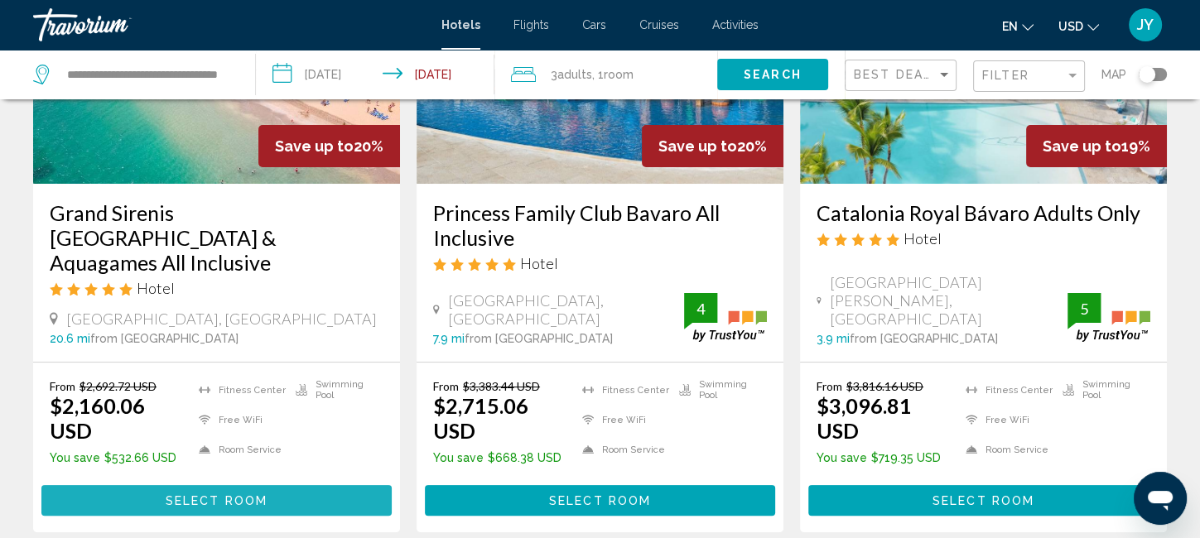
click at [216, 495] on span "Select Room" at bounding box center [217, 501] width 102 height 13
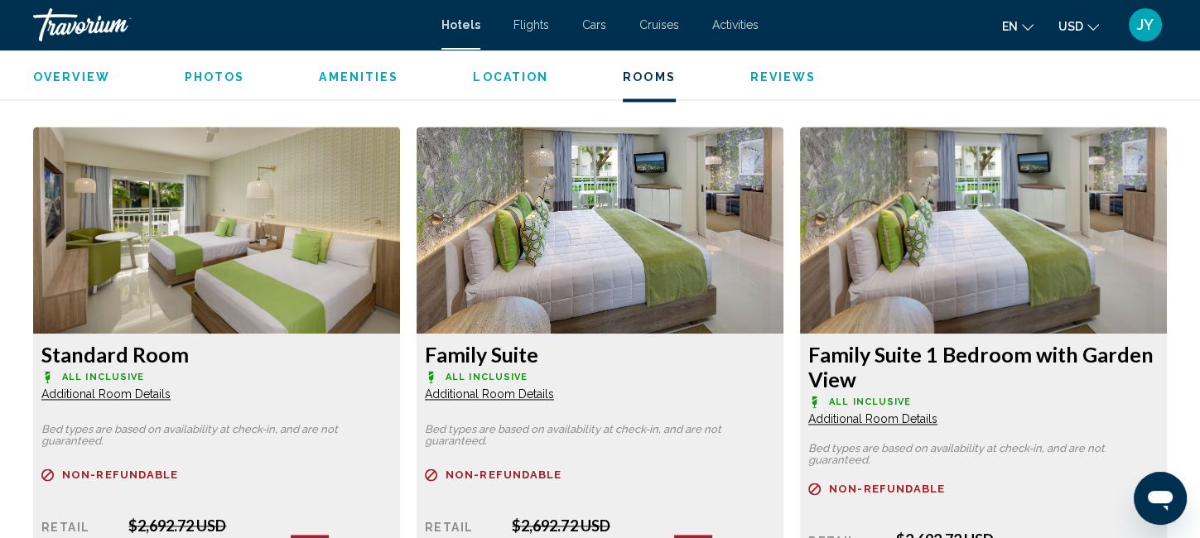
scroll to position [2230, 0]
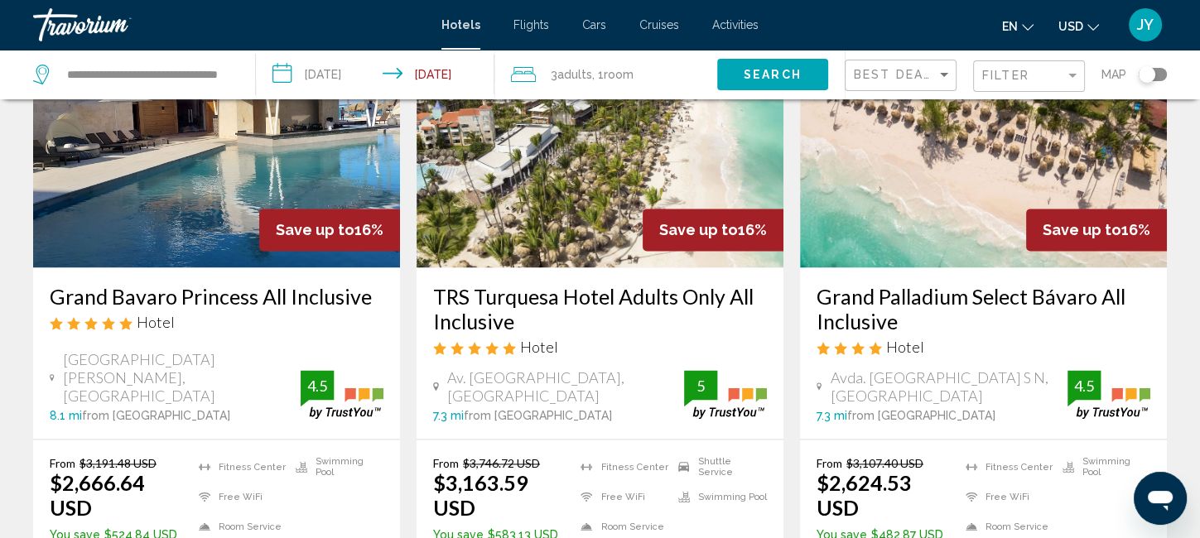
scroll to position [2214, 0]
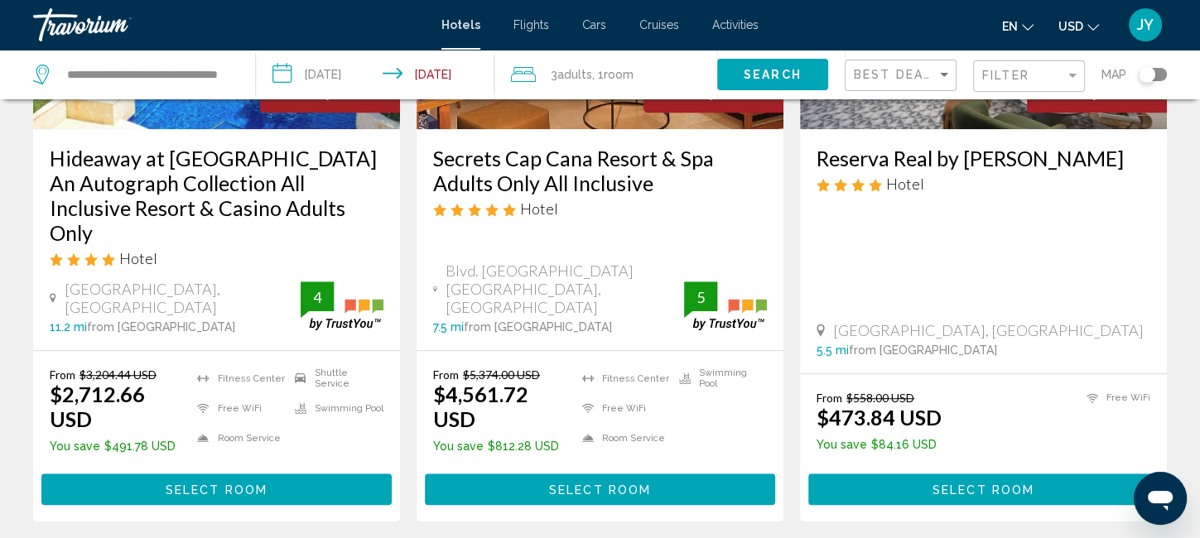
scroll to position [988, 0]
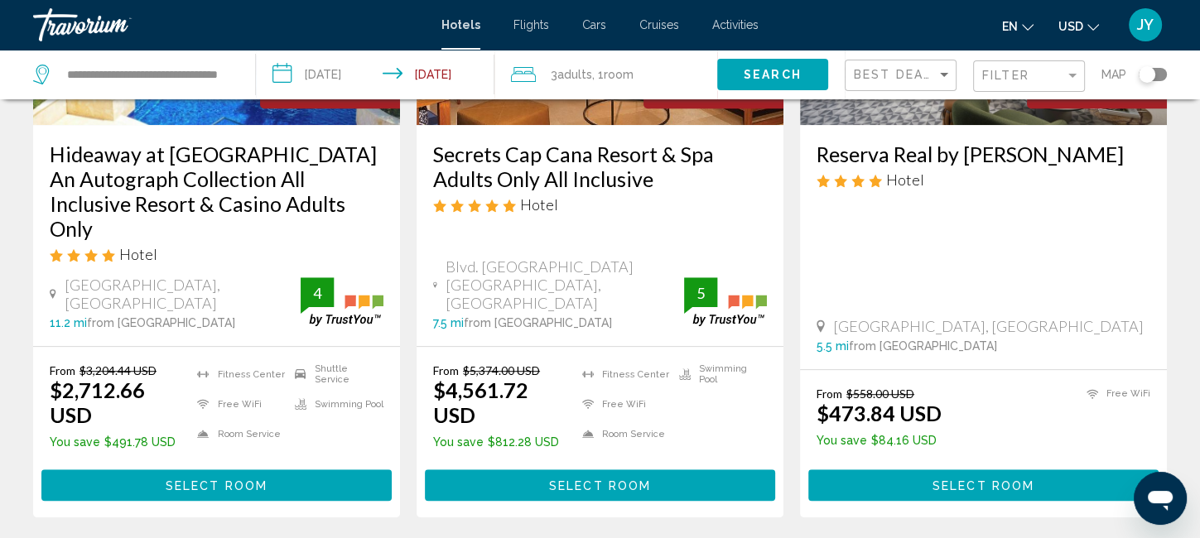
click at [967, 480] on span "Select Room" at bounding box center [984, 486] width 102 height 13
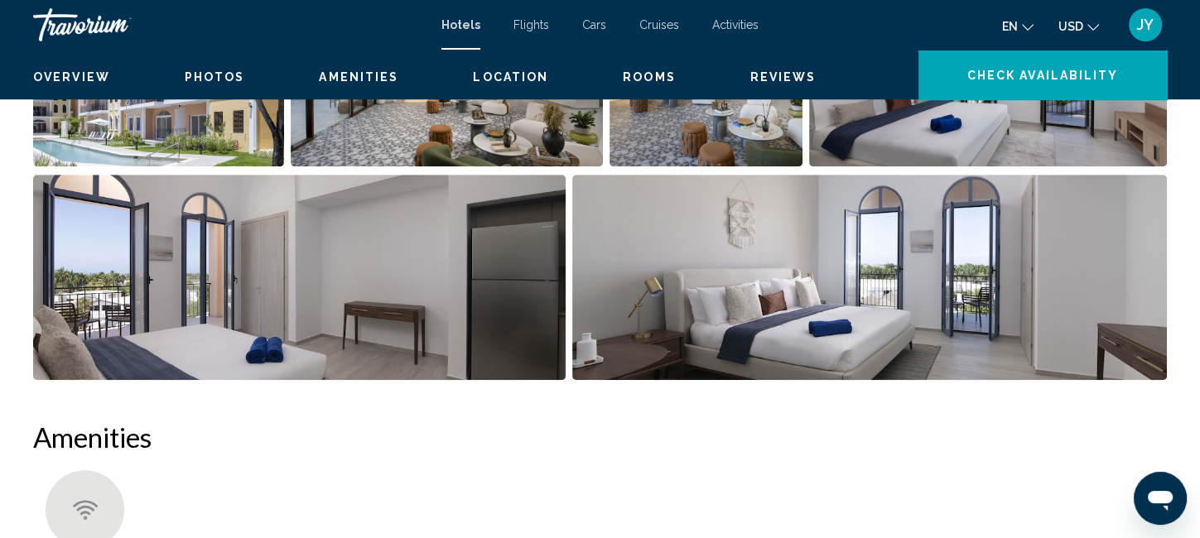
scroll to position [28, 0]
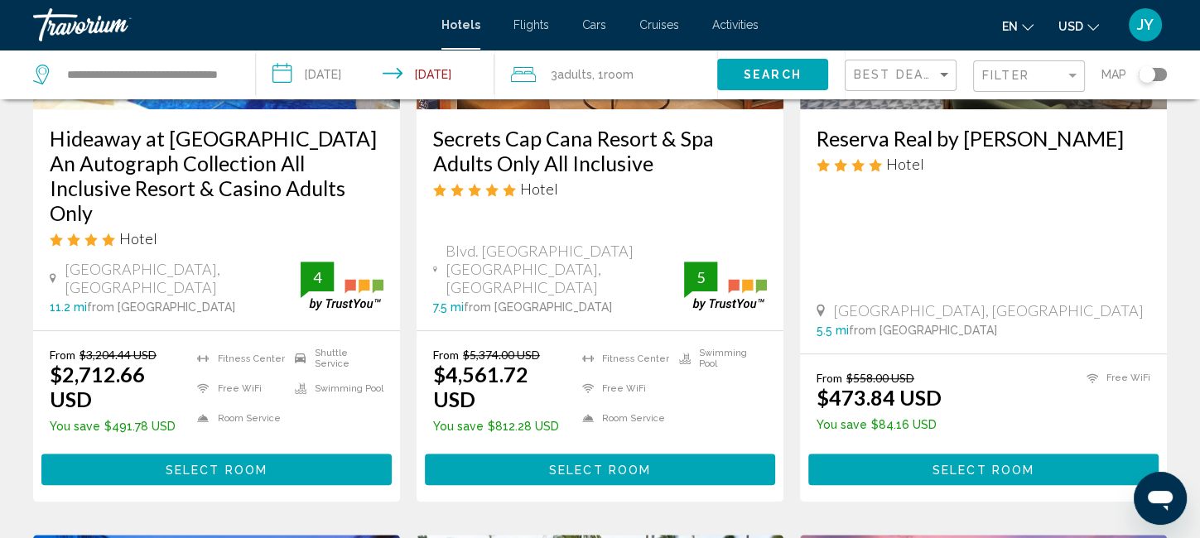
scroll to position [1046, 0]
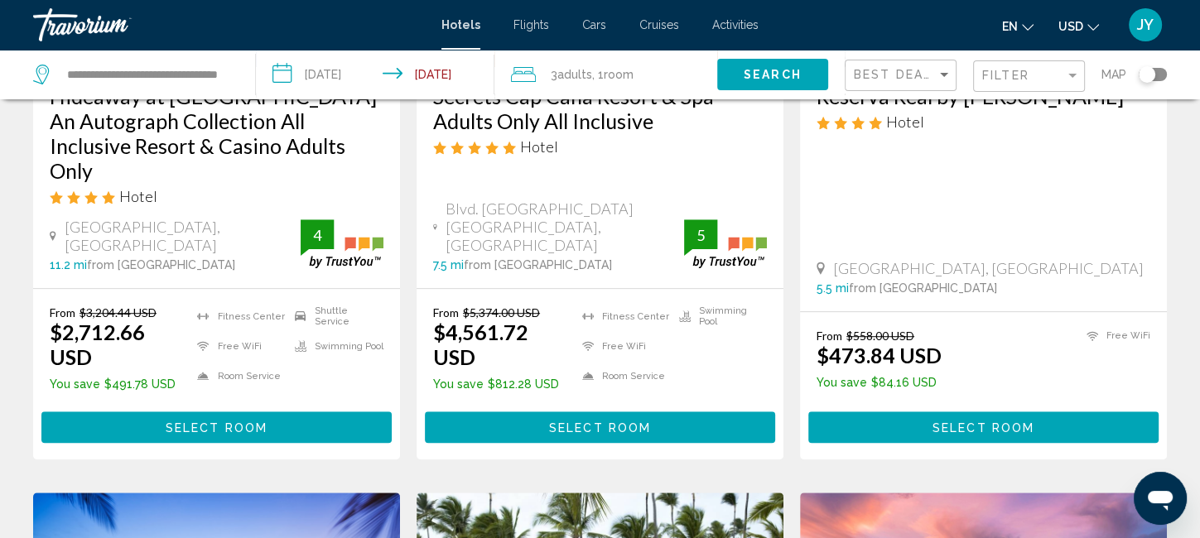
click at [202, 422] on span "Select Room" at bounding box center [217, 428] width 102 height 13
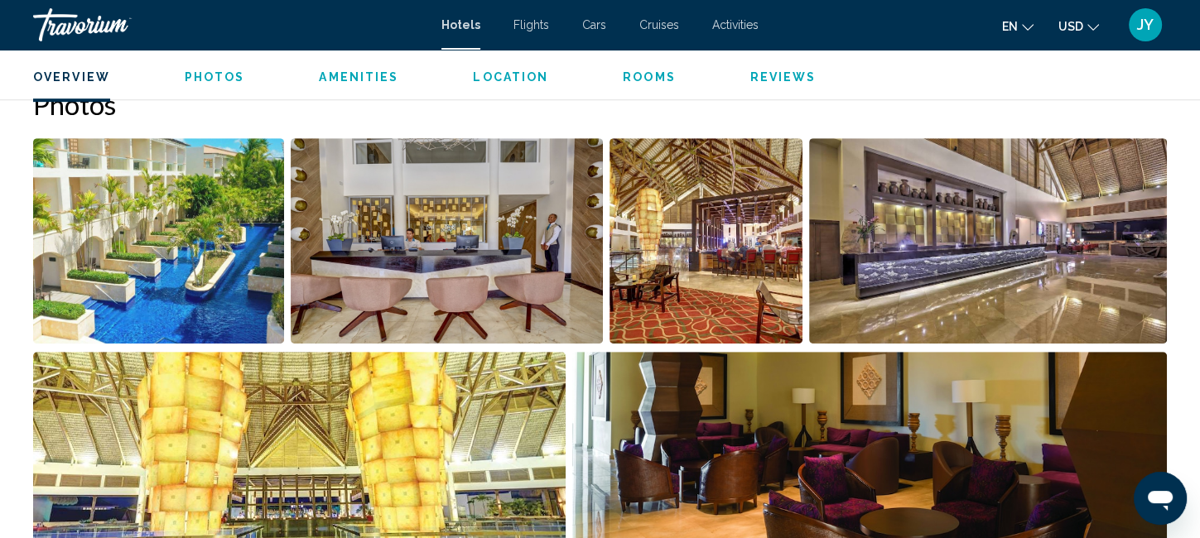
scroll to position [749, 0]
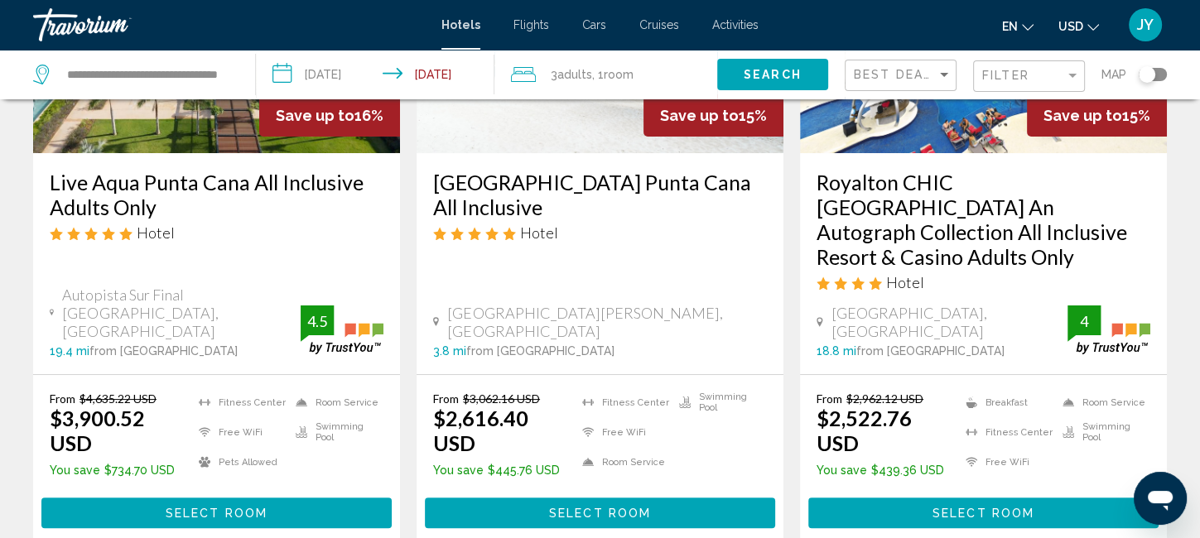
scroll to position [285, 0]
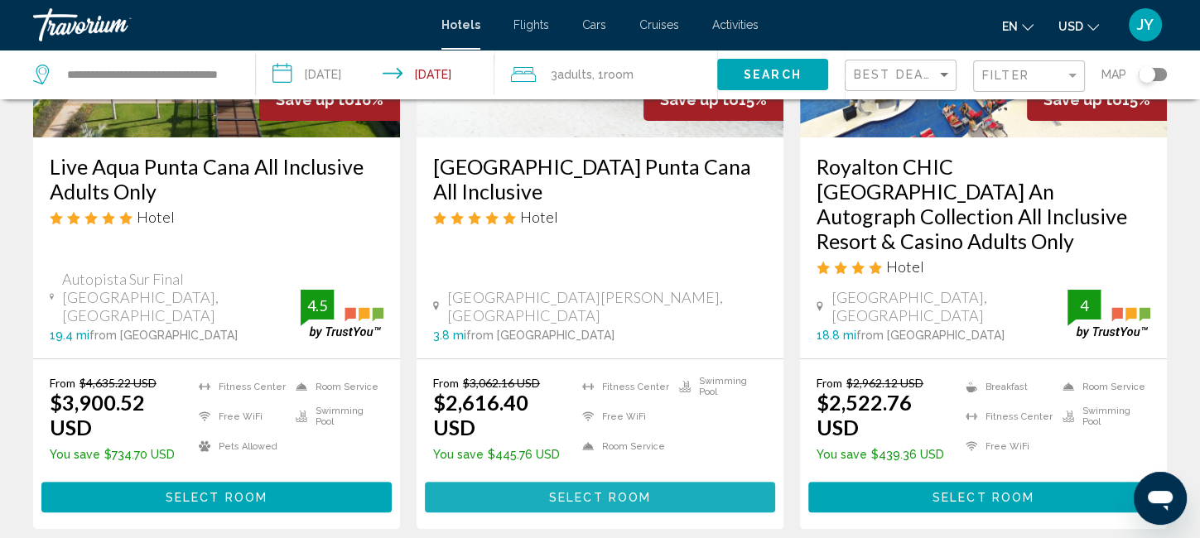
click at [620, 491] on span "Select Room" at bounding box center [600, 497] width 102 height 13
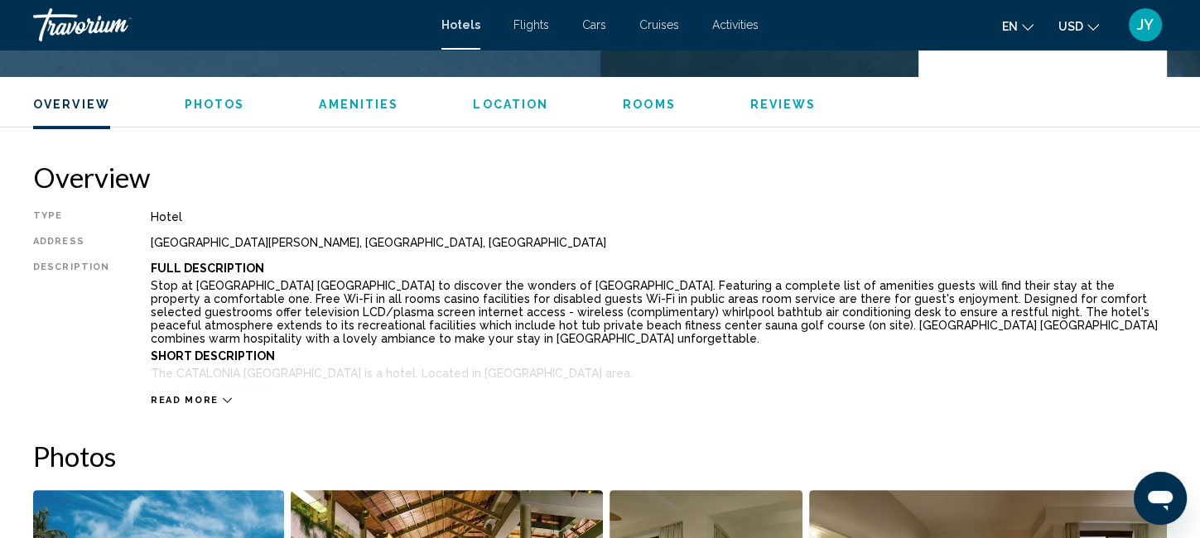
scroll to position [567, 0]
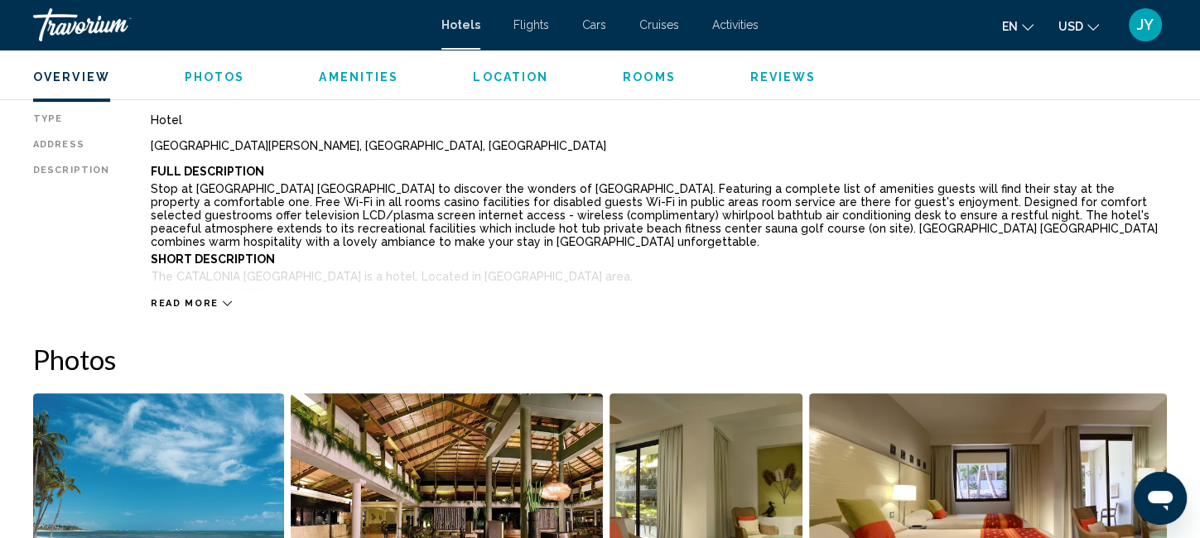
click at [223, 299] on icon "Main content" at bounding box center [227, 303] width 9 height 9
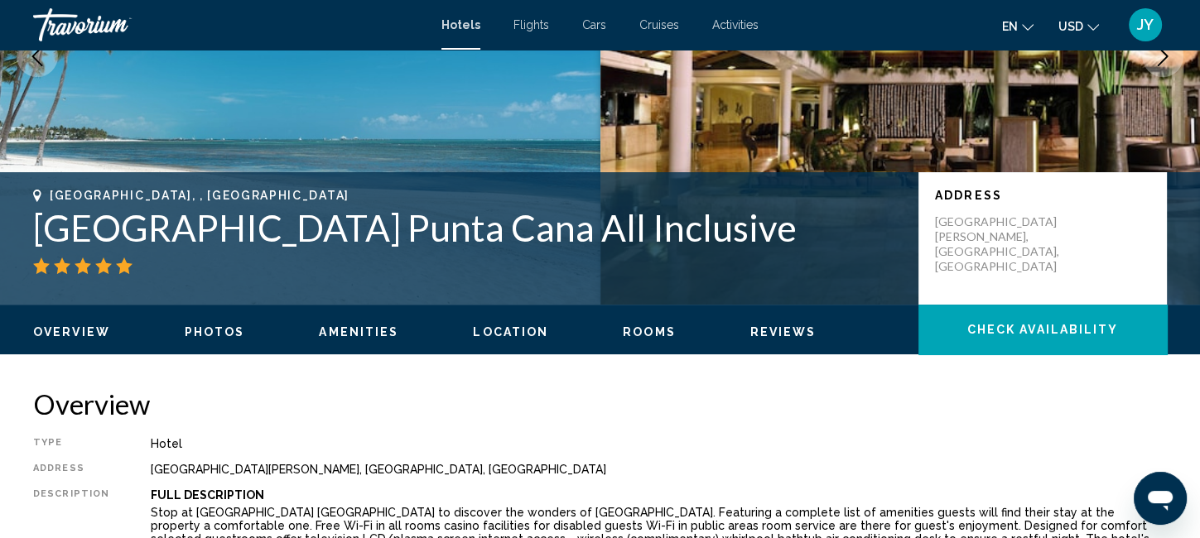
scroll to position [0, 0]
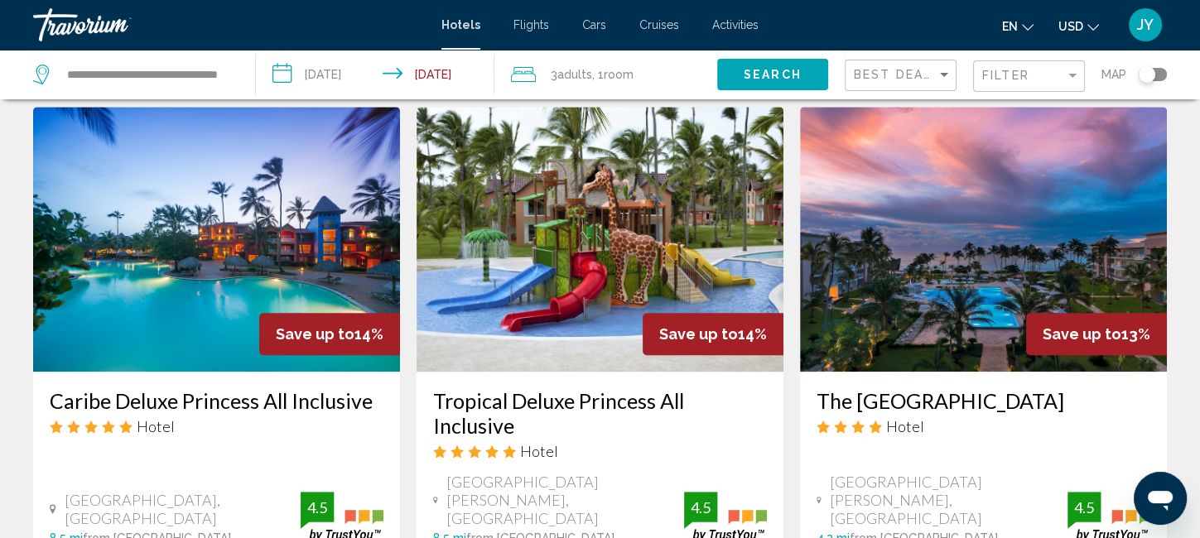
scroll to position [1475, 0]
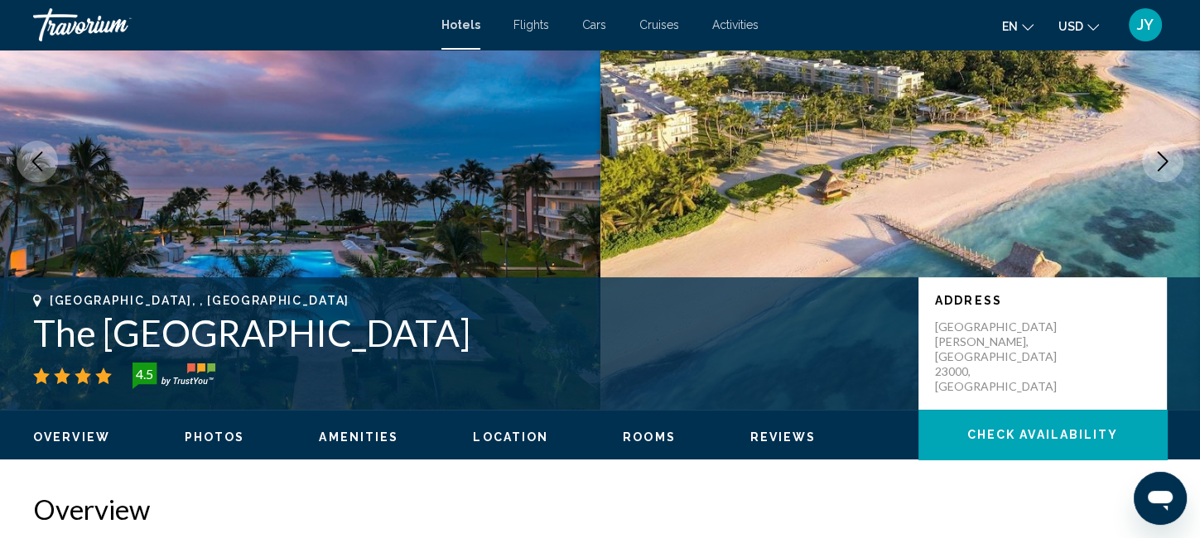
scroll to position [118, 0]
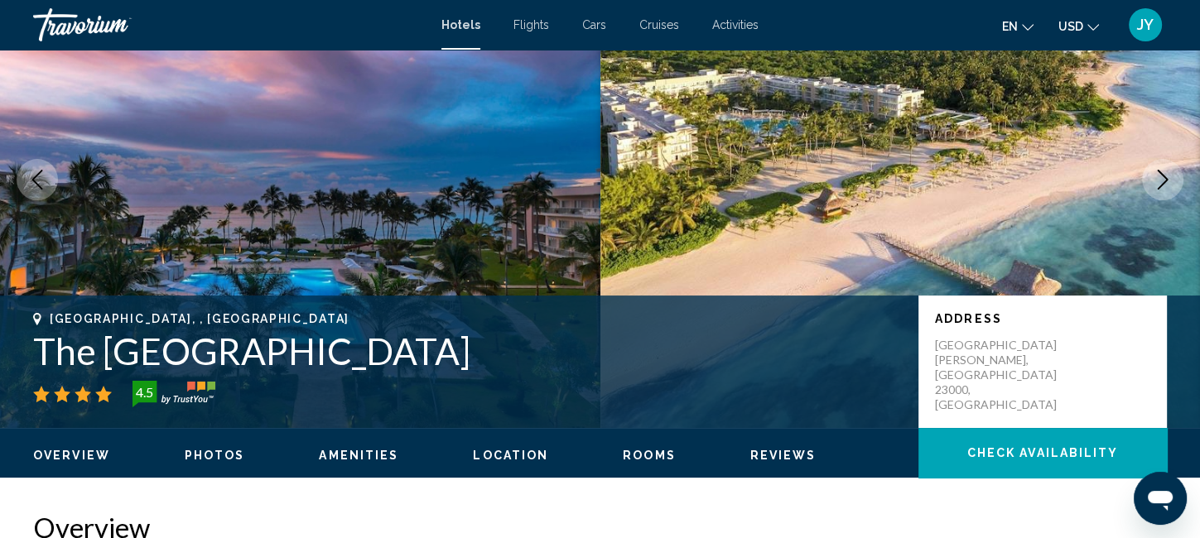
click at [1160, 181] on icon "Next image" at bounding box center [1163, 180] width 20 height 20
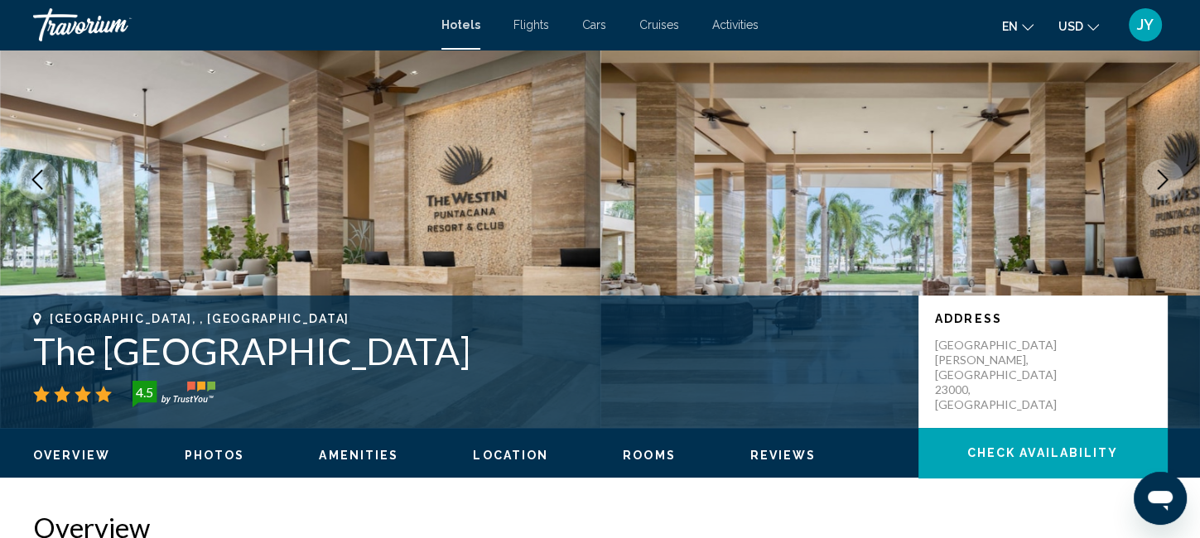
click at [1160, 181] on icon "Next image" at bounding box center [1163, 180] width 20 height 20
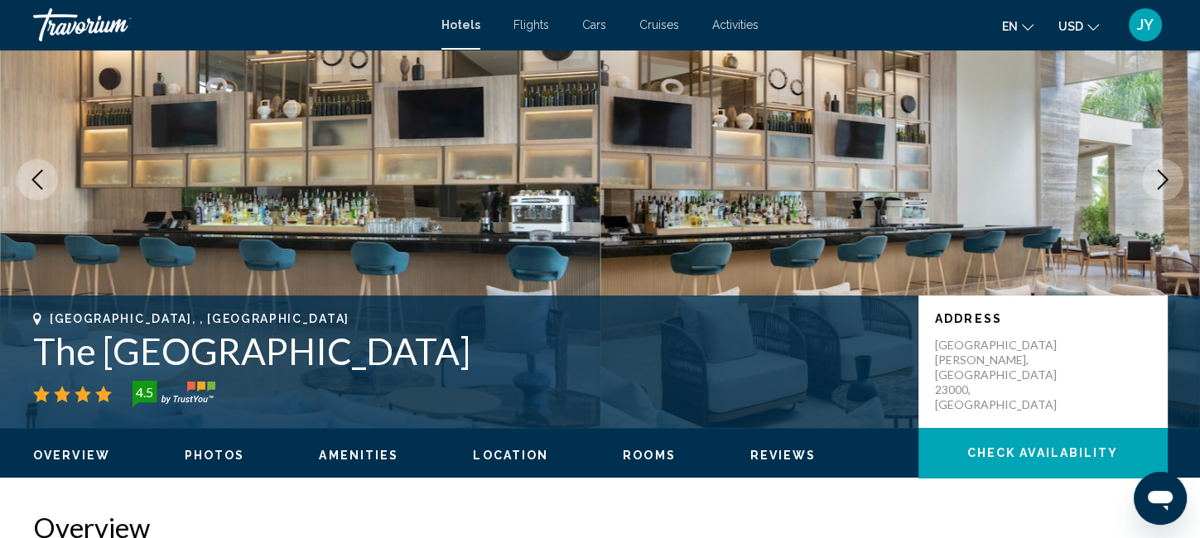
click at [1160, 181] on icon "Next image" at bounding box center [1163, 180] width 20 height 20
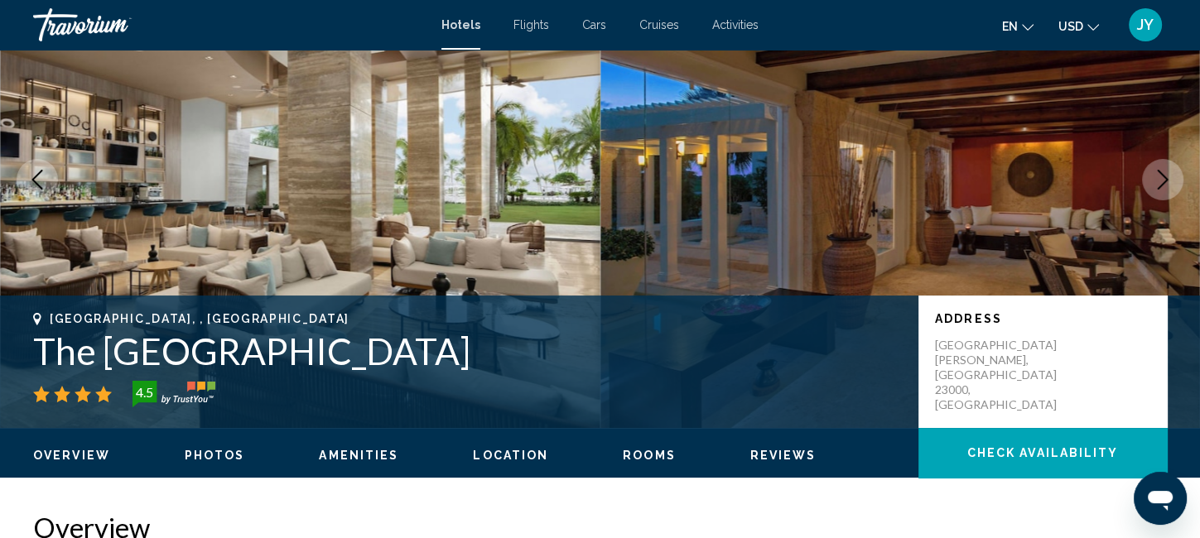
click at [1160, 181] on icon "Next image" at bounding box center [1163, 180] width 20 height 20
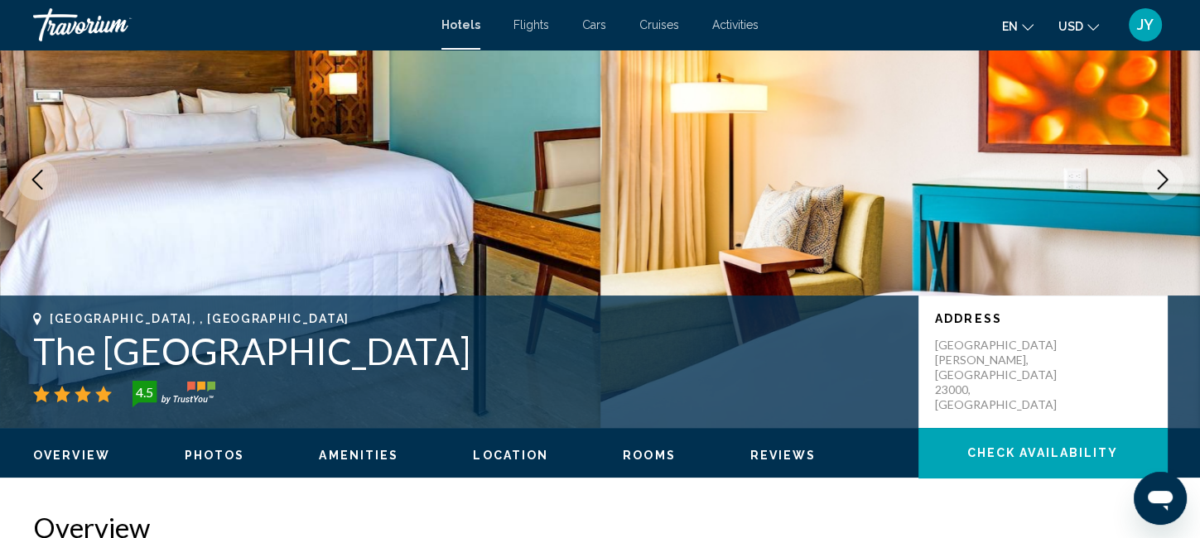
click at [1160, 181] on icon "Next image" at bounding box center [1163, 180] width 20 height 20
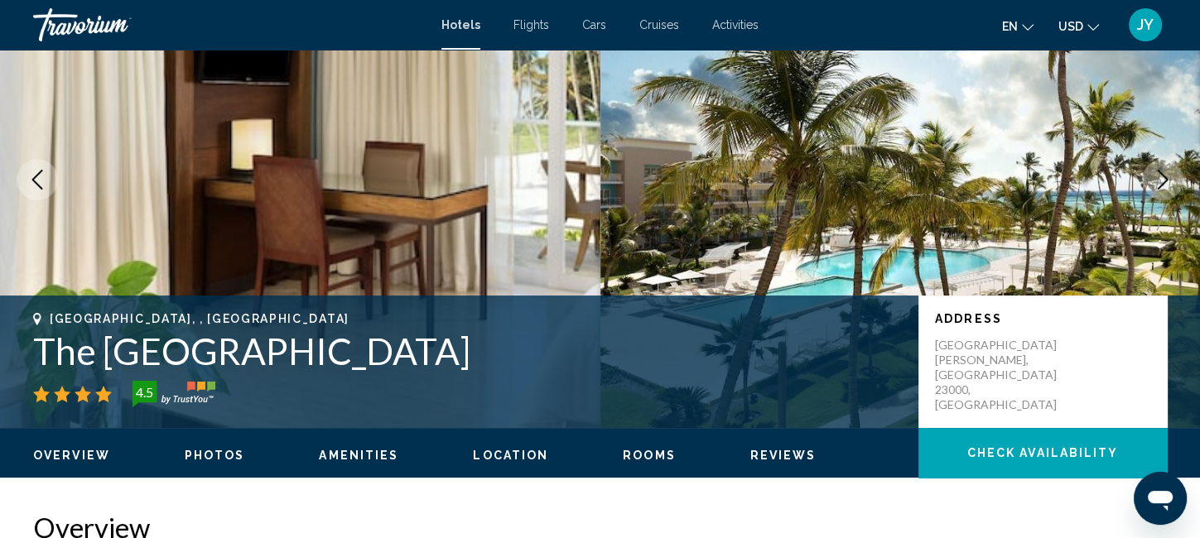
click at [1160, 181] on icon "Next image" at bounding box center [1163, 180] width 20 height 20
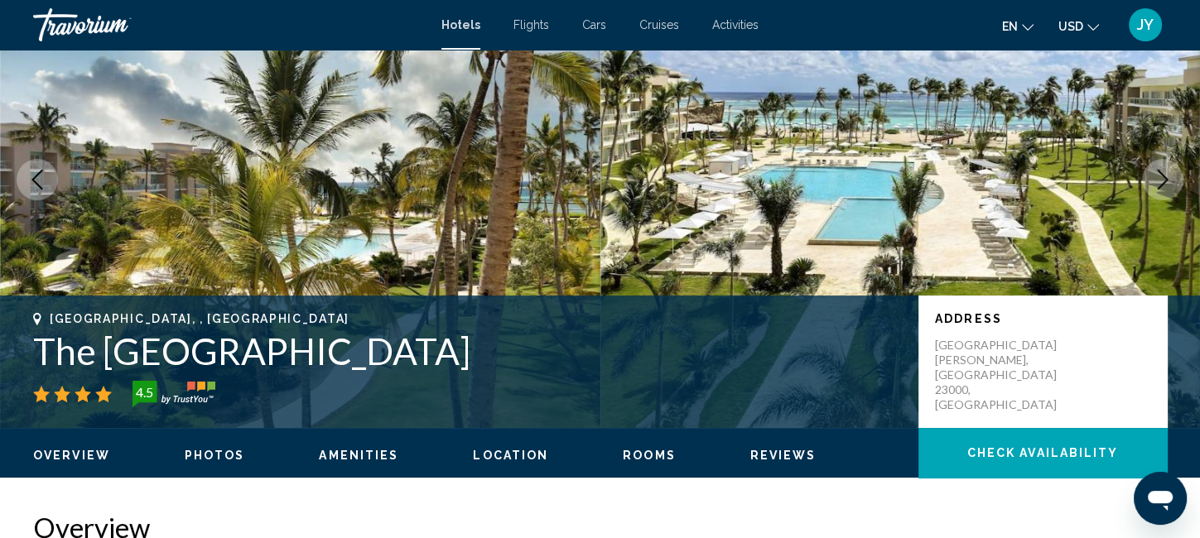
click at [1160, 181] on icon "Next image" at bounding box center [1163, 180] width 20 height 20
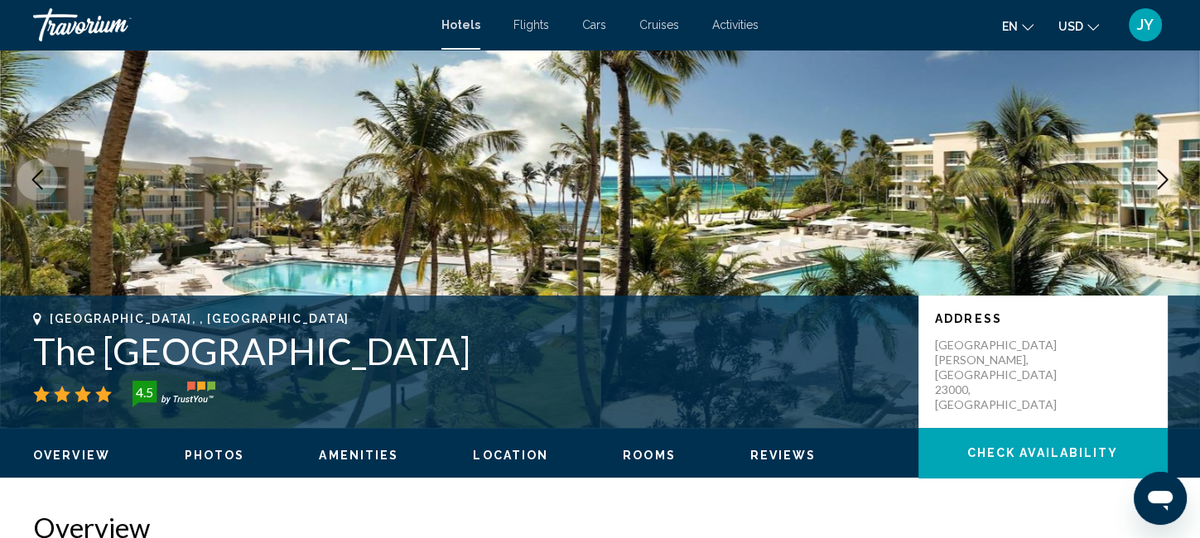
click at [1160, 181] on icon "Next image" at bounding box center [1163, 180] width 20 height 20
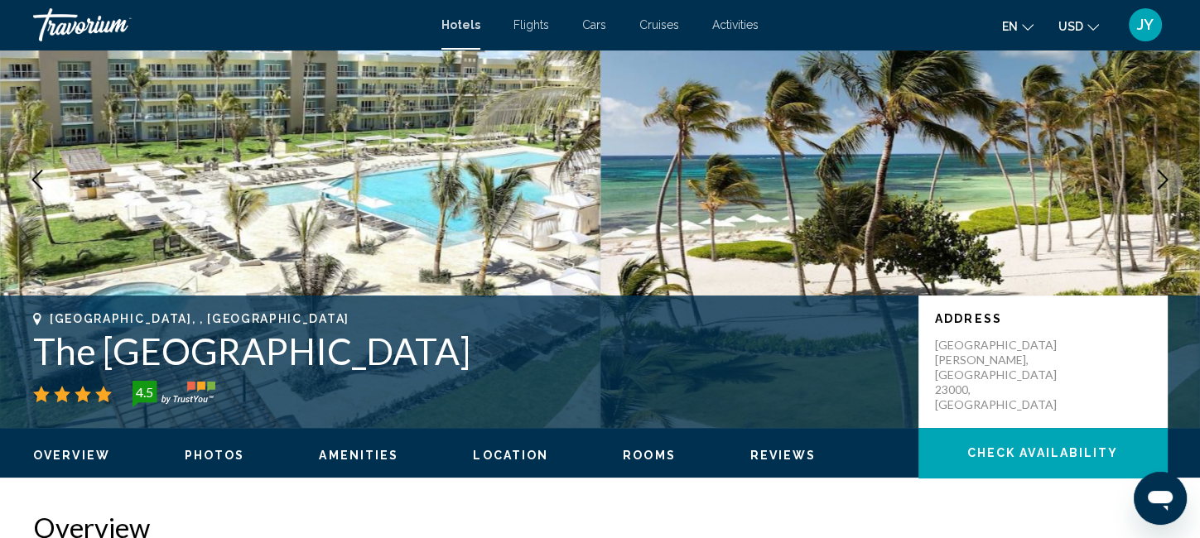
click at [1160, 181] on icon "Next image" at bounding box center [1163, 180] width 20 height 20
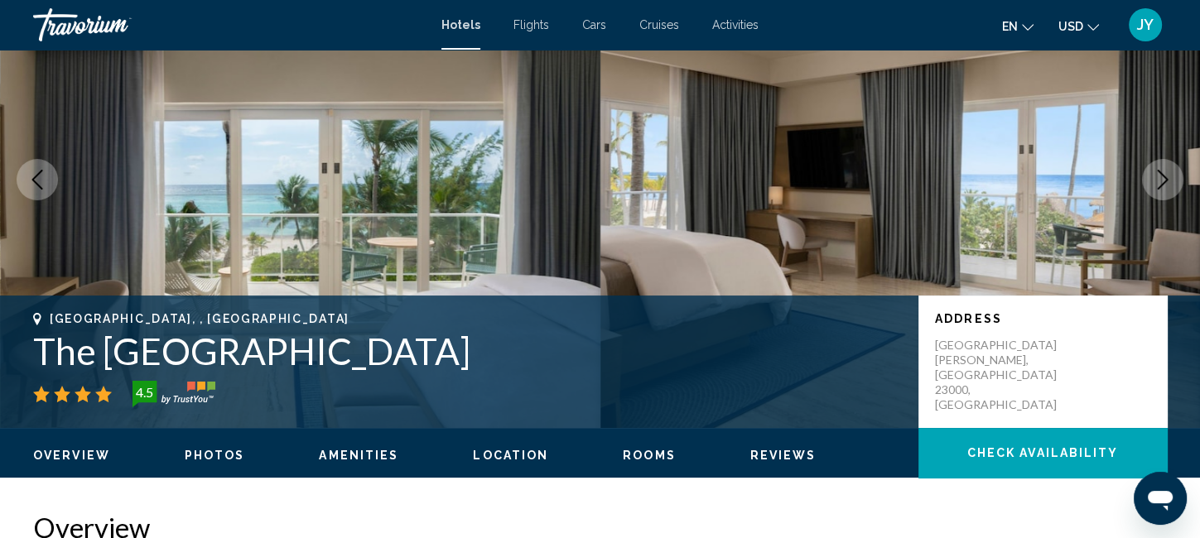
click at [1160, 181] on icon "Next image" at bounding box center [1163, 180] width 20 height 20
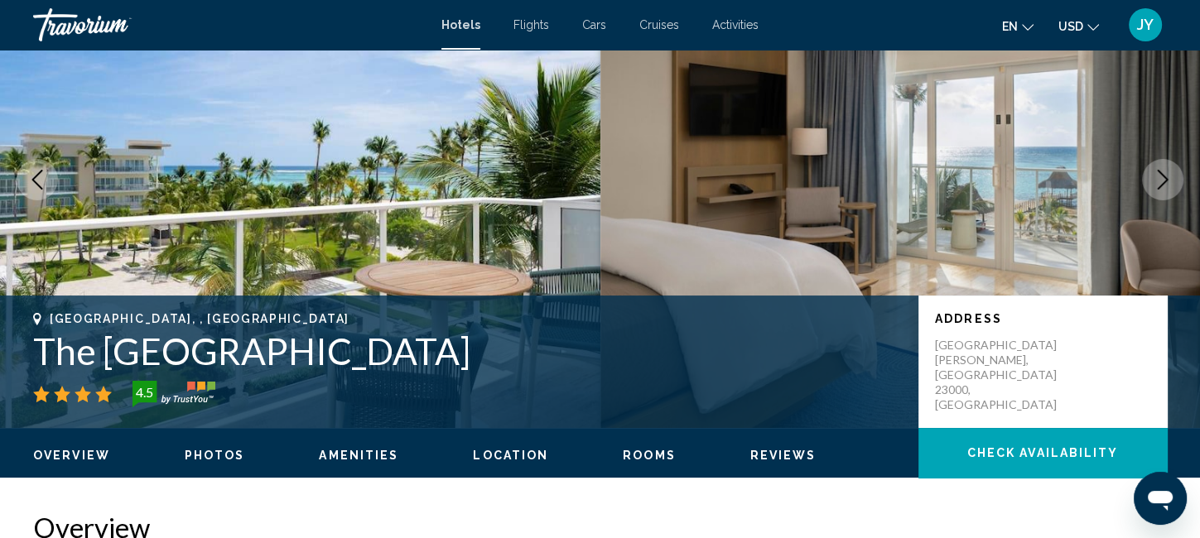
click at [1160, 181] on icon "Next image" at bounding box center [1163, 180] width 20 height 20
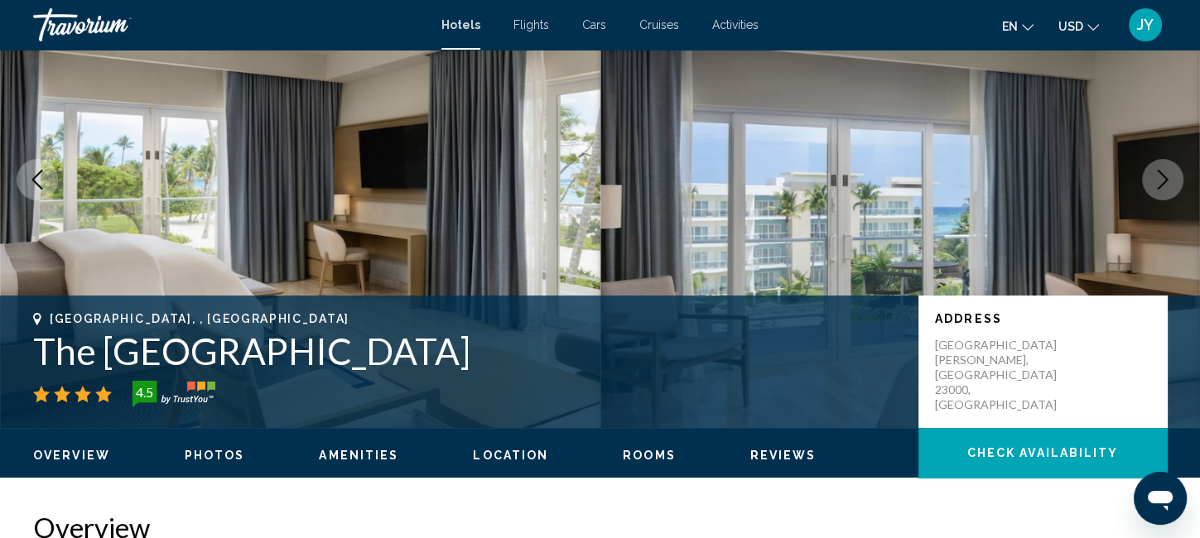
click at [1160, 181] on icon "Next image" at bounding box center [1163, 180] width 20 height 20
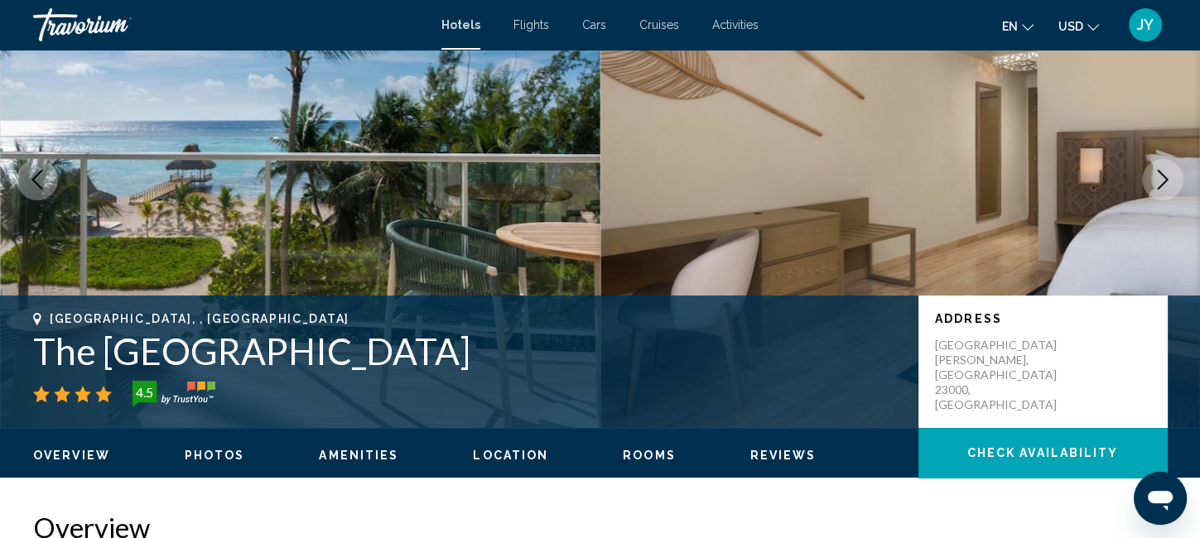
click at [1160, 181] on icon "Next image" at bounding box center [1163, 180] width 20 height 20
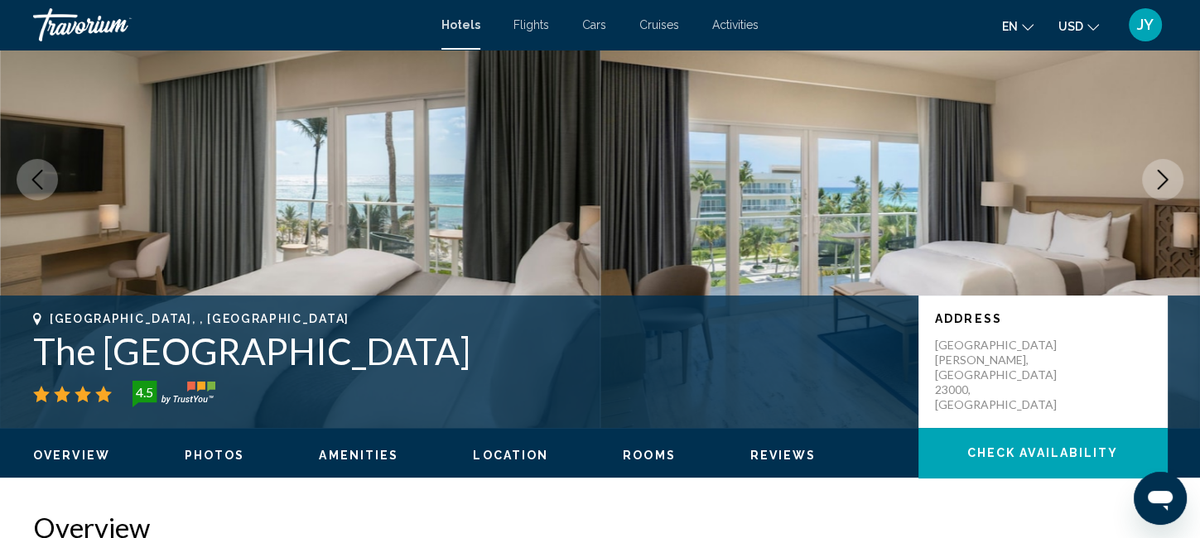
click at [1160, 181] on icon "Next image" at bounding box center [1163, 180] width 20 height 20
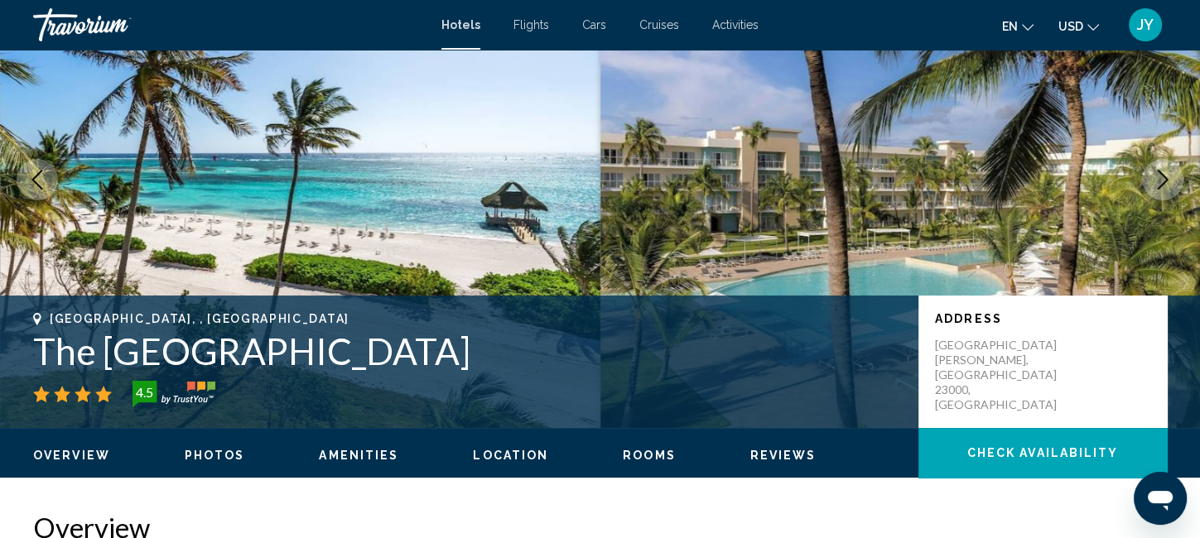
click at [1160, 182] on icon "Next image" at bounding box center [1163, 180] width 20 height 20
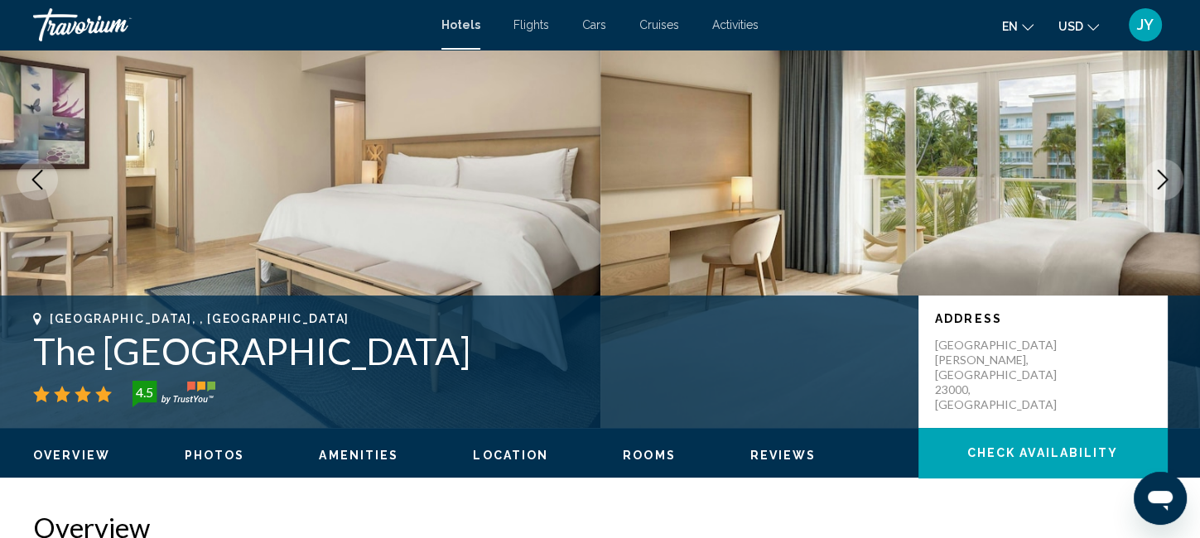
click at [1160, 182] on icon "Next image" at bounding box center [1163, 180] width 20 height 20
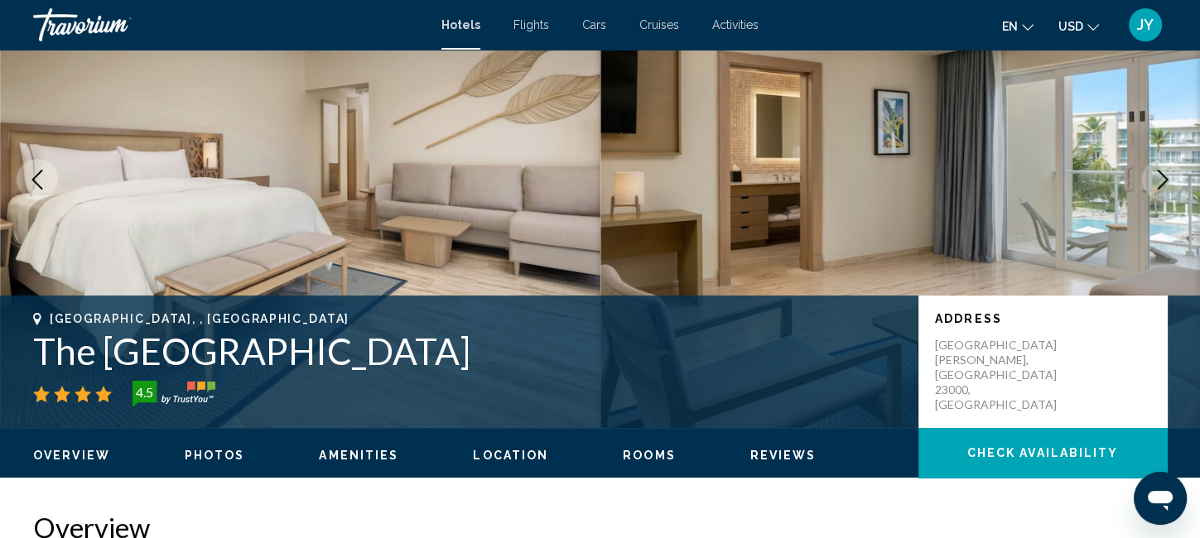
click at [1160, 182] on icon "Next image" at bounding box center [1163, 180] width 20 height 20
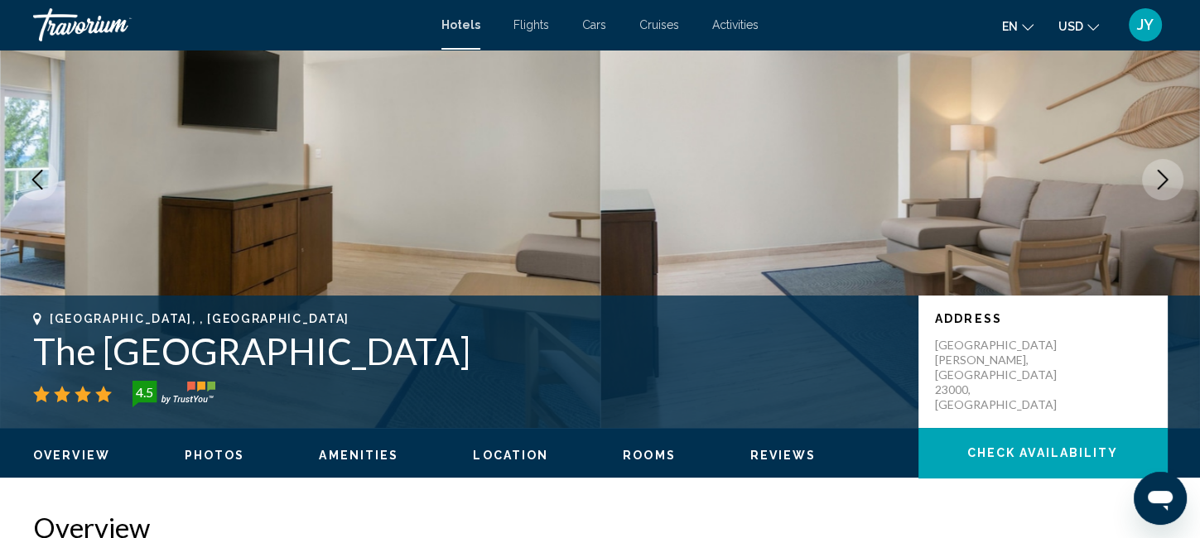
click at [1160, 182] on icon "Next image" at bounding box center [1163, 180] width 20 height 20
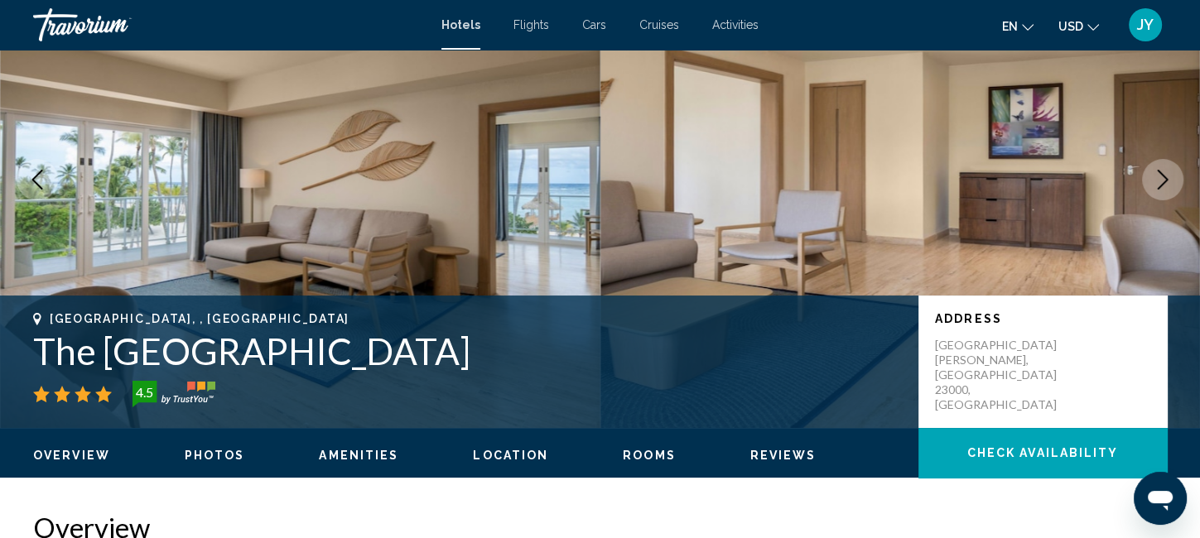
click at [1160, 182] on icon "Next image" at bounding box center [1163, 180] width 20 height 20
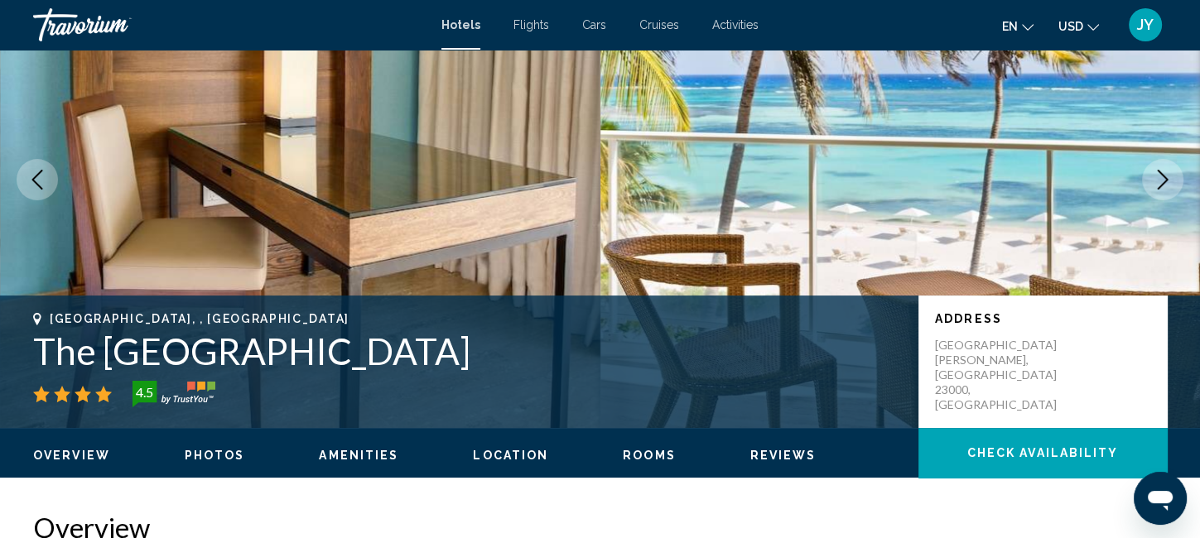
scroll to position [0, 0]
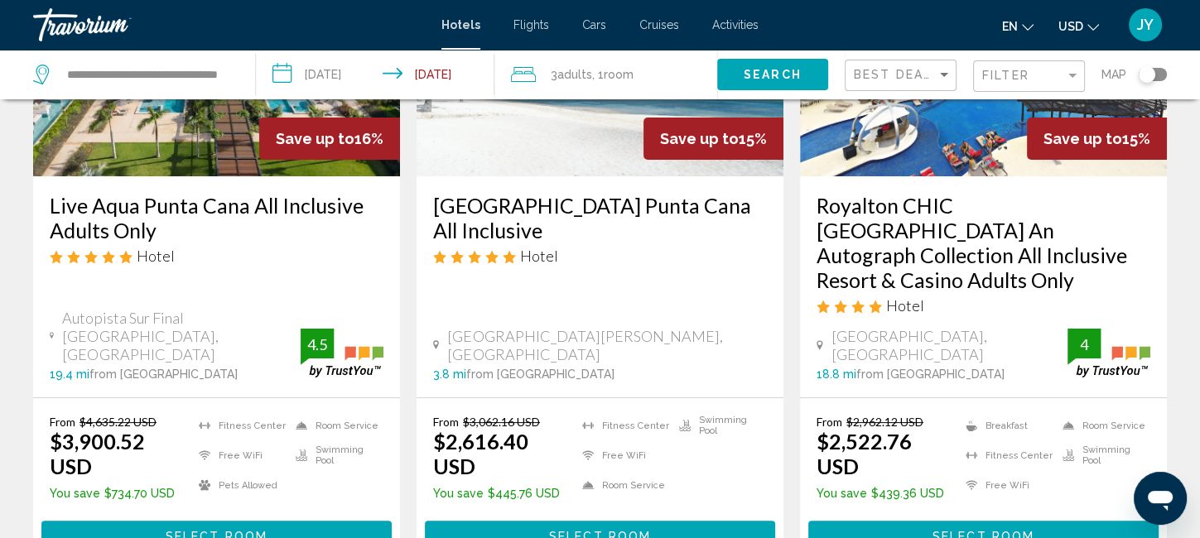
scroll to position [265, 0]
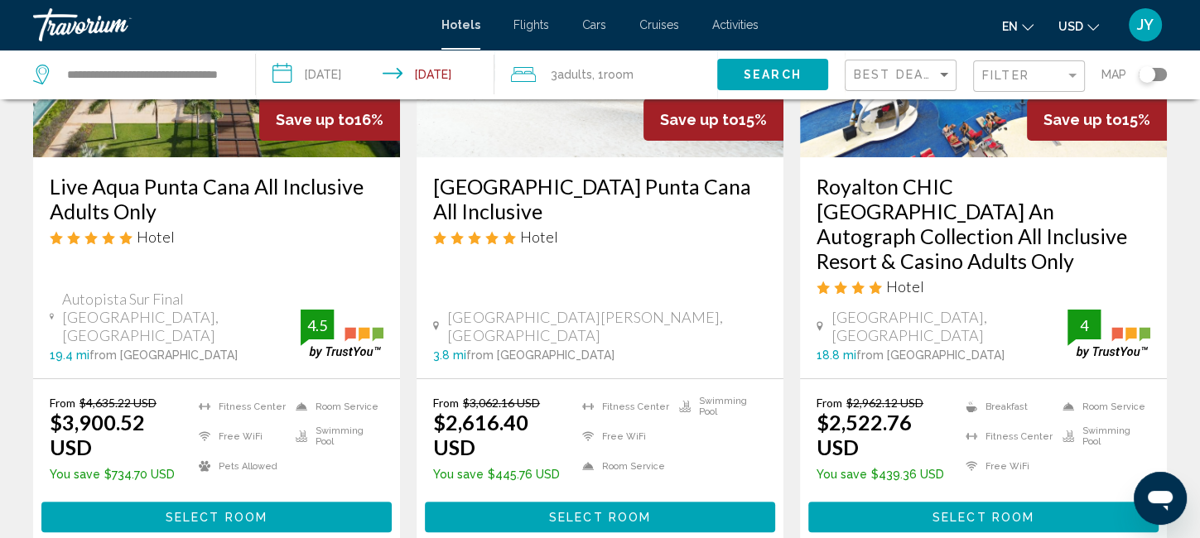
click at [992, 511] on span "Select Room" at bounding box center [984, 517] width 102 height 13
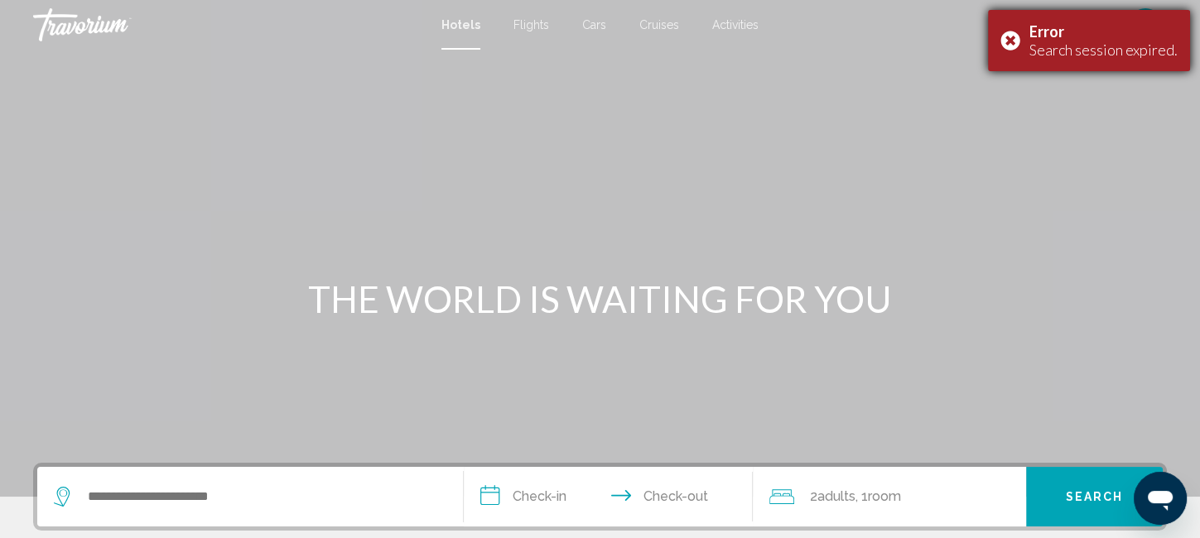
click at [1011, 31] on div "Error Search session expired." at bounding box center [1089, 40] width 202 height 61
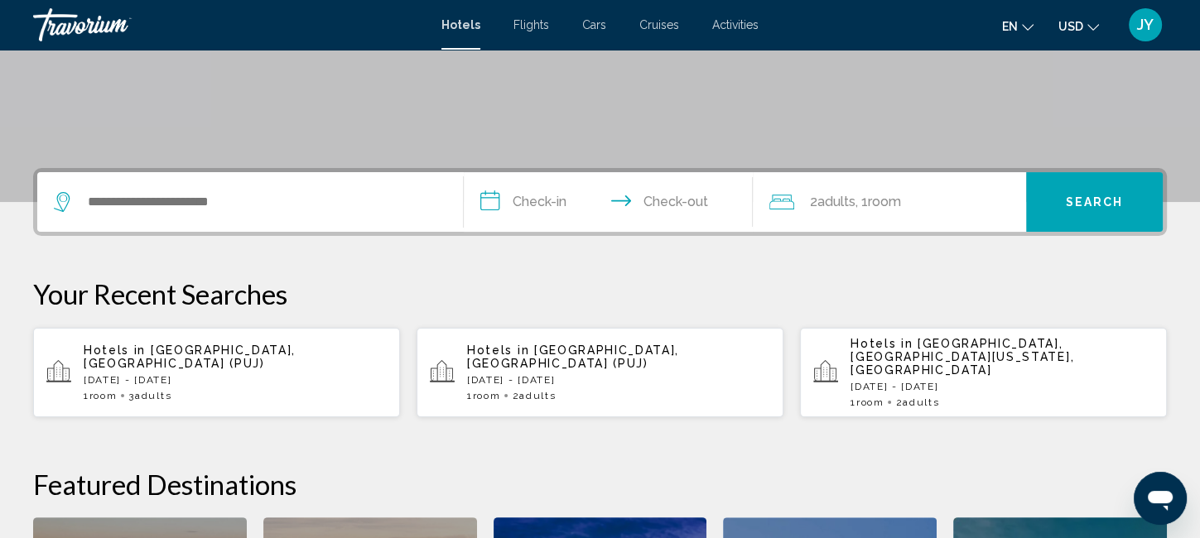
scroll to position [377, 0]
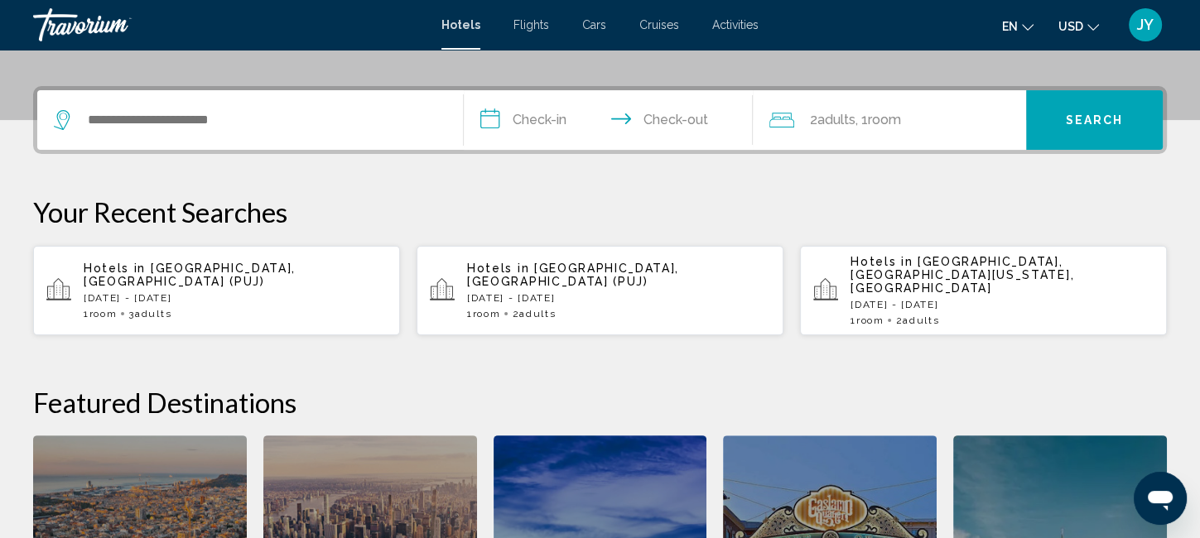
click at [611, 268] on span "[GEOGRAPHIC_DATA], [GEOGRAPHIC_DATA] (PUJ)" at bounding box center [573, 275] width 212 height 27
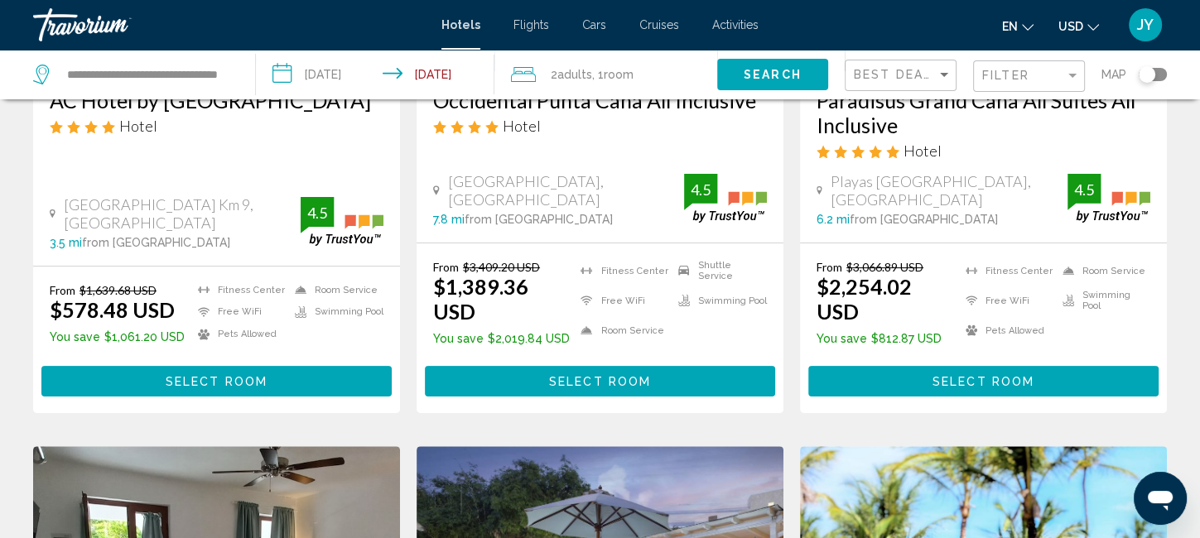
scroll to position [336, 0]
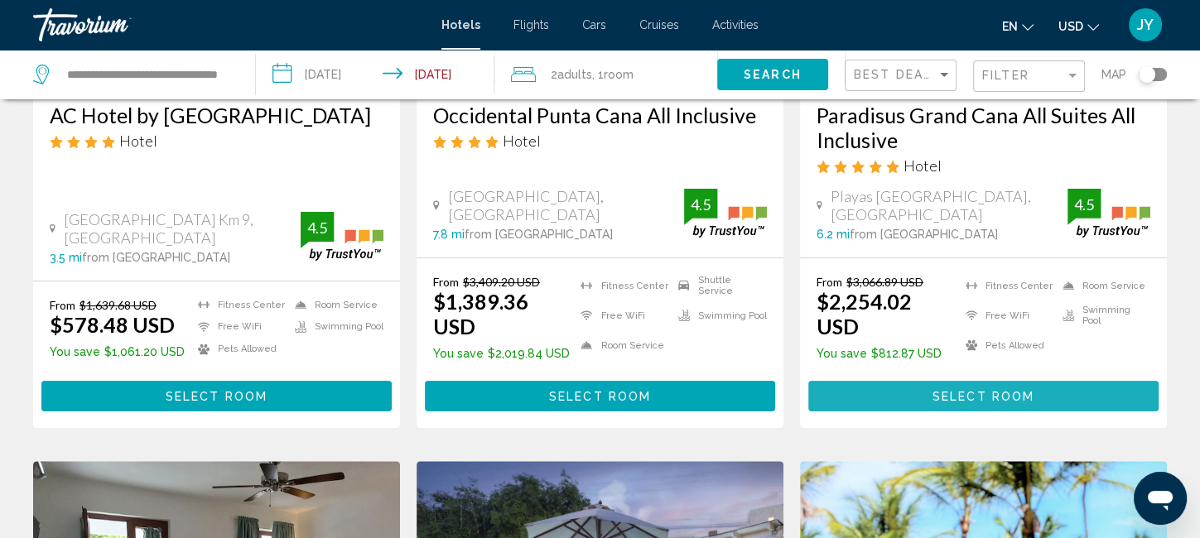
click at [966, 390] on span "Select Room" at bounding box center [984, 396] width 102 height 13
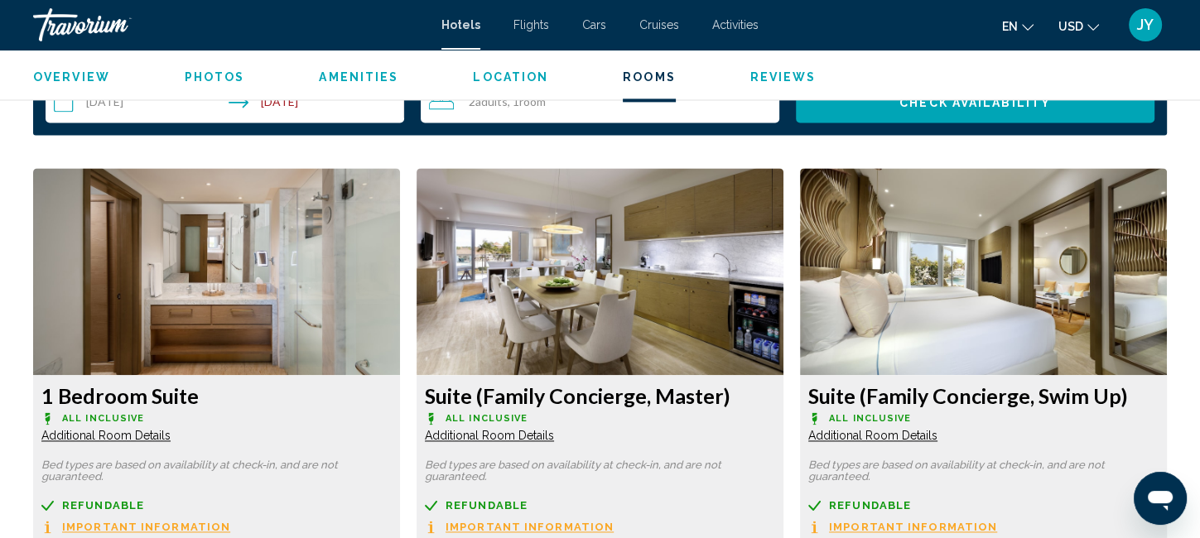
scroll to position [2208, 0]
